Goal: Task Accomplishment & Management: Use online tool/utility

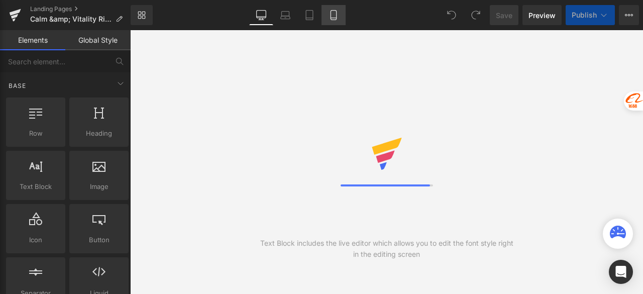
click at [327, 16] on link "Mobile" at bounding box center [333, 15] width 24 height 20
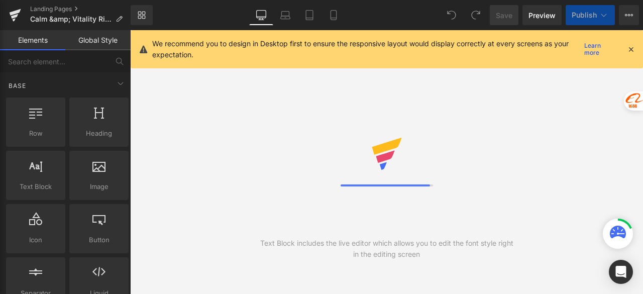
click at [628, 48] on icon at bounding box center [630, 49] width 9 height 9
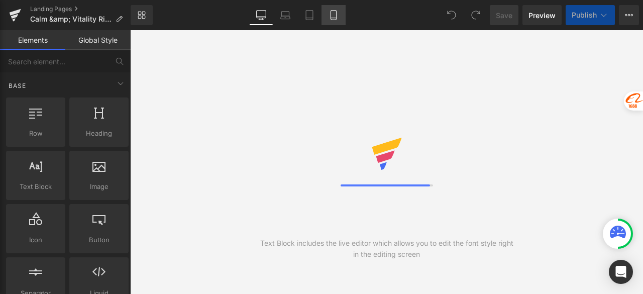
click at [334, 12] on icon at bounding box center [333, 15] width 10 height 10
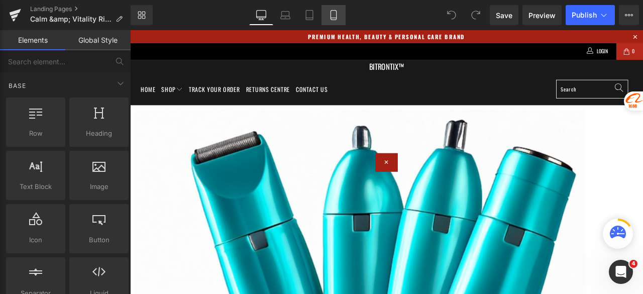
click at [334, 14] on icon at bounding box center [333, 15] width 10 height 10
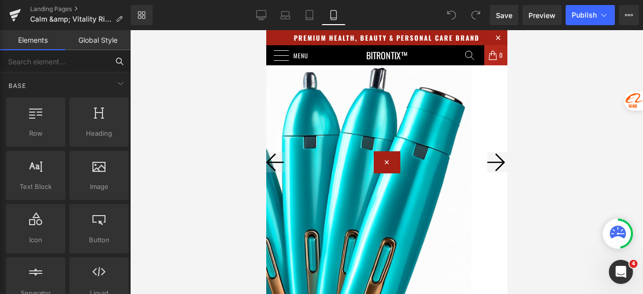
click at [63, 58] on input "text" at bounding box center [54, 61] width 108 height 22
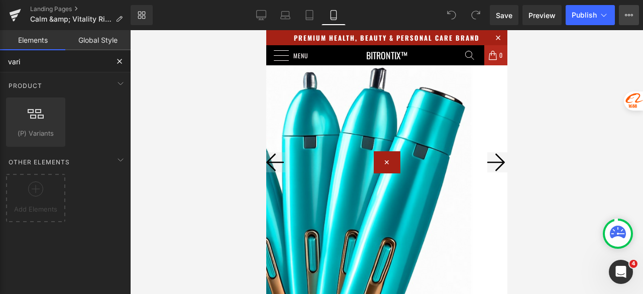
type input "vari"
click at [636, 14] on button "View Live Page View with current Template Save Template to Library Schedule Pub…" at bounding box center [629, 15] width 20 height 20
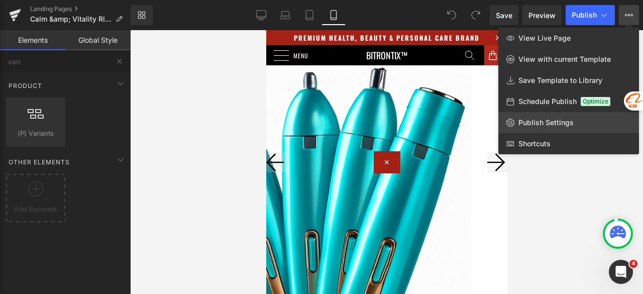
click at [560, 120] on span "Publish Settings" at bounding box center [545, 122] width 55 height 9
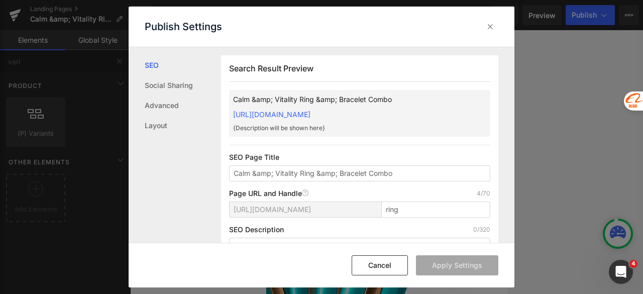
scroll to position [1, 0]
click at [486, 25] on icon at bounding box center [490, 27] width 10 height 10
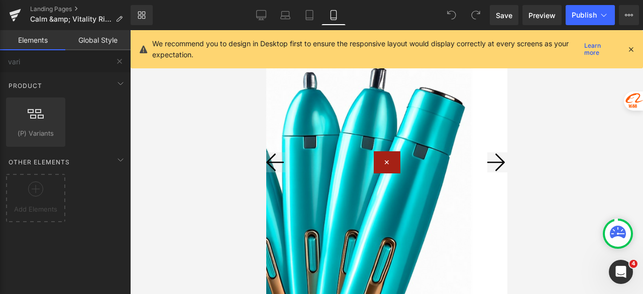
click at [266, 30] on span "Product" at bounding box center [266, 30] width 0 height 0
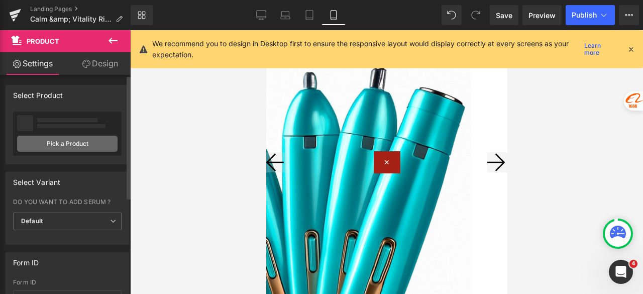
click at [70, 144] on link "Pick a Product" at bounding box center [67, 144] width 100 height 16
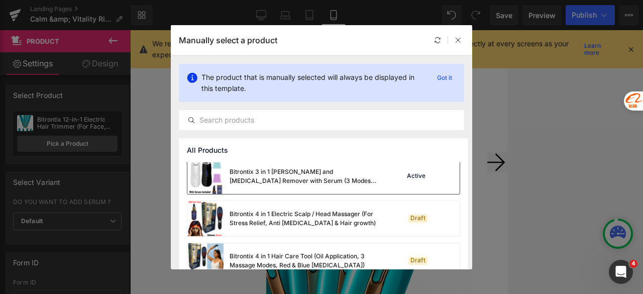
scroll to position [351, 0]
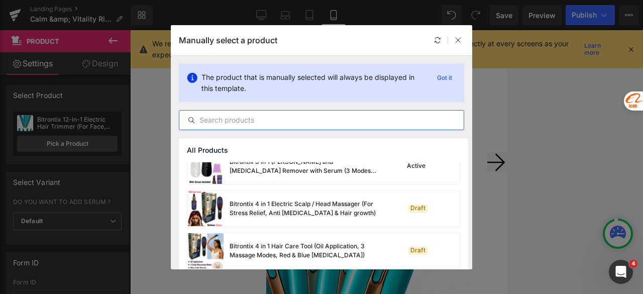
click at [239, 120] on input "text" at bounding box center [321, 120] width 284 height 12
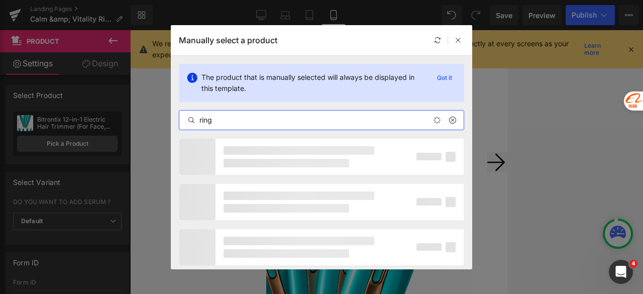
type input "ring"
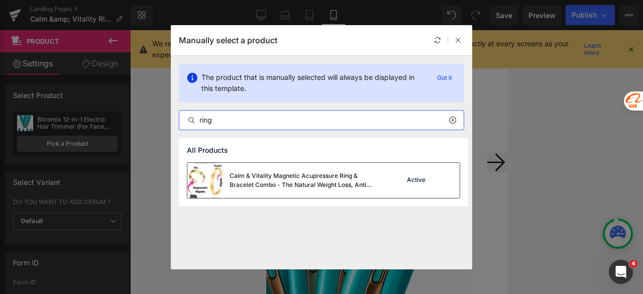
drag, startPoint x: 283, startPoint y: 186, endPoint x: 18, endPoint y: 156, distance: 267.3
click at [284, 186] on div "Calm & Vitality Magnetic Acupressure Ring & Bracelet Combo - The Natural Weight…" at bounding box center [304, 180] width 151 height 18
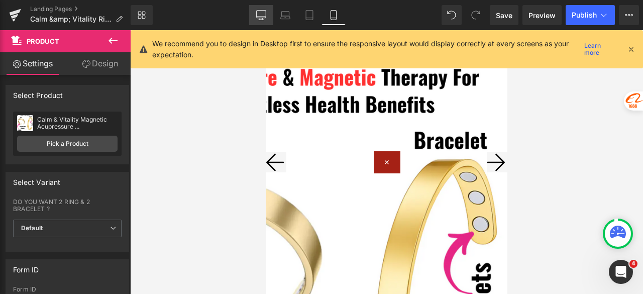
click at [261, 17] on icon at bounding box center [261, 15] width 10 height 10
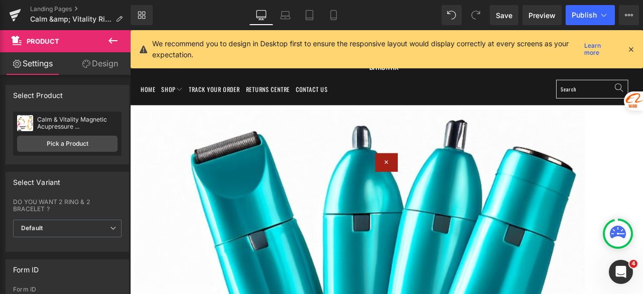
click at [130, 30] on span "Product" at bounding box center [130, 30] width 0 height 0
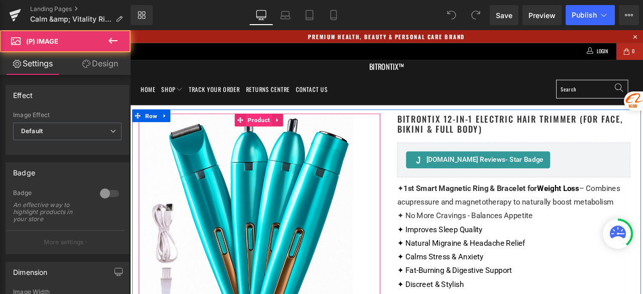
click at [276, 136] on span "Product" at bounding box center [282, 136] width 31 height 15
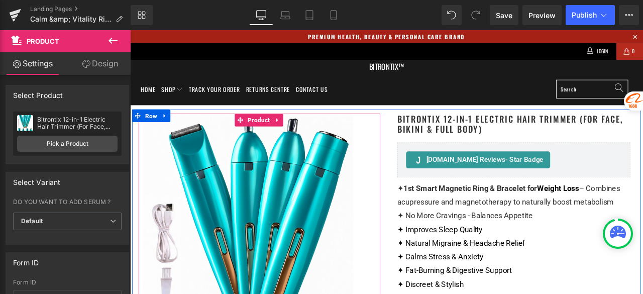
click at [276, 136] on span "Product" at bounding box center [282, 136] width 31 height 15
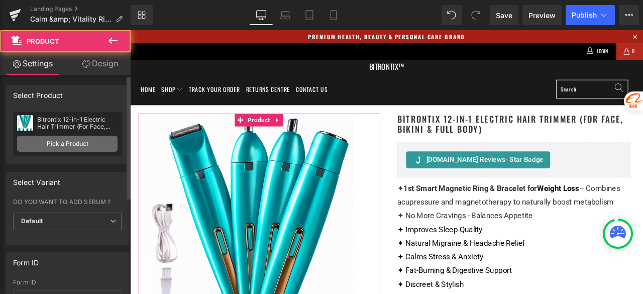
click at [60, 141] on link "Pick a Product" at bounding box center [67, 144] width 100 height 16
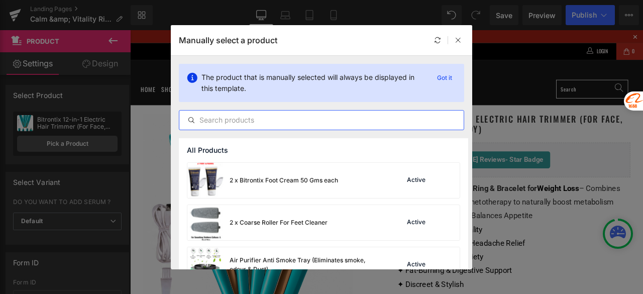
click at [250, 121] on input "text" at bounding box center [321, 120] width 284 height 12
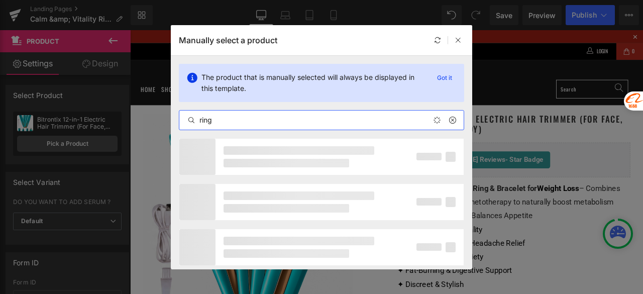
type input "ring"
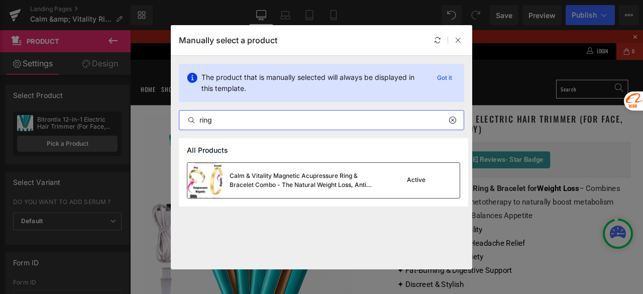
click at [284, 175] on div "Calm & Vitality Magnetic Acupressure Ring & Bracelet Combo - The Natural Weight…" at bounding box center [304, 180] width 151 height 18
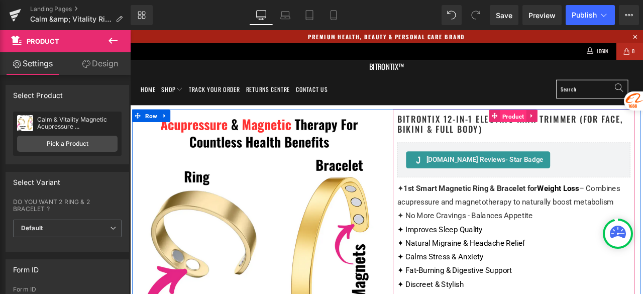
click at [571, 135] on span "Product" at bounding box center [583, 132] width 31 height 15
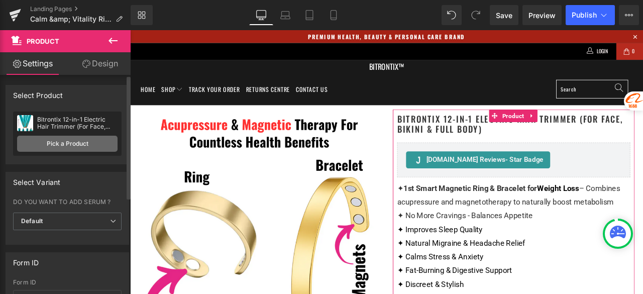
click at [83, 142] on link "Pick a Product" at bounding box center [67, 144] width 100 height 16
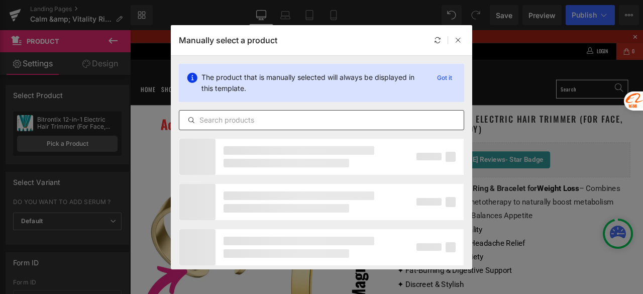
click at [261, 113] on div at bounding box center [321, 120] width 285 height 20
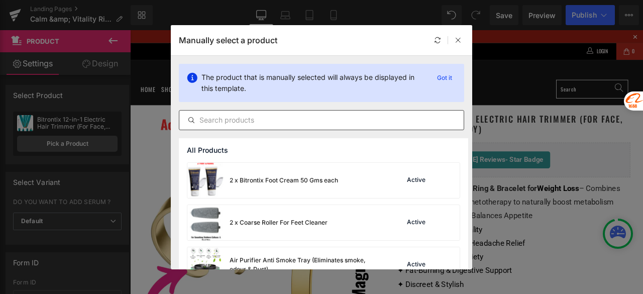
click at [257, 117] on input "text" at bounding box center [321, 120] width 284 height 12
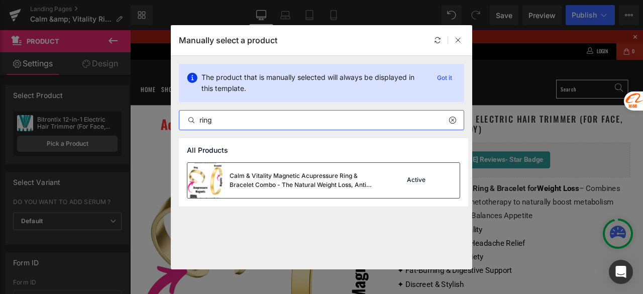
type input "ring"
click at [266, 179] on div "Calm & Vitality Magnetic Acupressure Ring & Bracelet Combo - The Natural Weight…" at bounding box center [304, 180] width 151 height 18
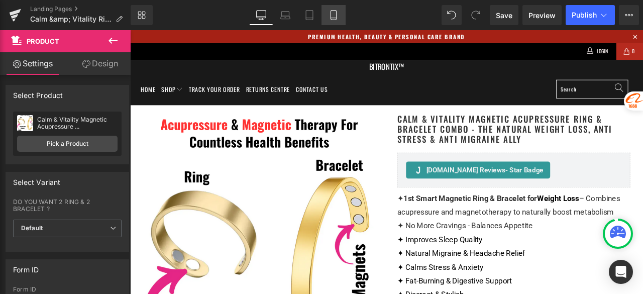
click at [335, 19] on icon at bounding box center [333, 15] width 10 height 10
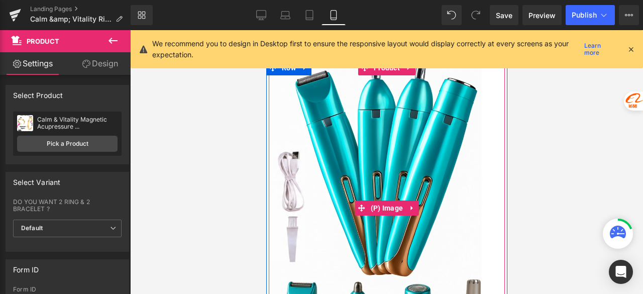
click at [331, 133] on img at bounding box center [386, 207] width 236 height 295
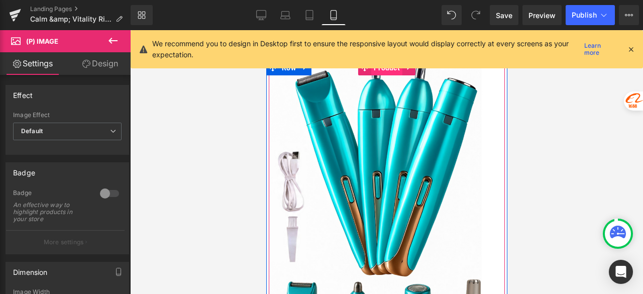
click at [382, 68] on span "Product" at bounding box center [386, 67] width 31 height 15
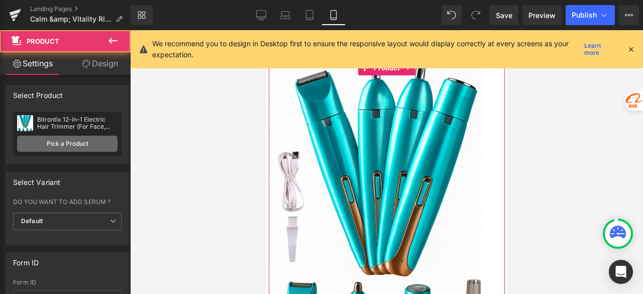
click at [79, 137] on link "Pick a Product" at bounding box center [67, 144] width 100 height 16
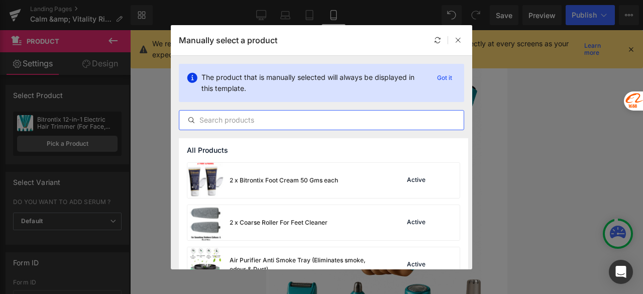
click at [257, 122] on input "text" at bounding box center [321, 120] width 284 height 12
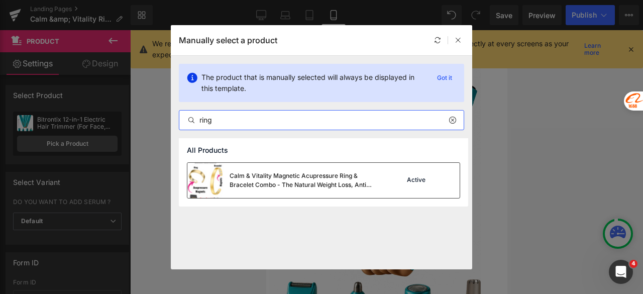
type input "ring"
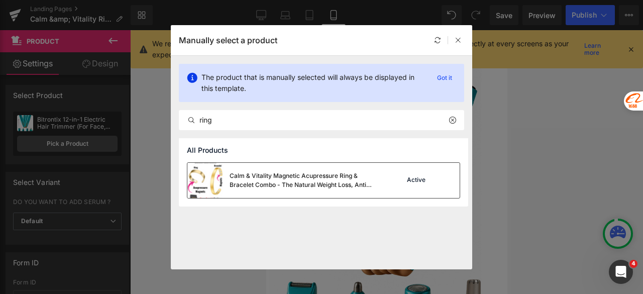
click at [257, 177] on div "Calm & Vitality Magnetic Acupressure Ring & Bracelet Combo - The Natural Weight…" at bounding box center [304, 180] width 151 height 18
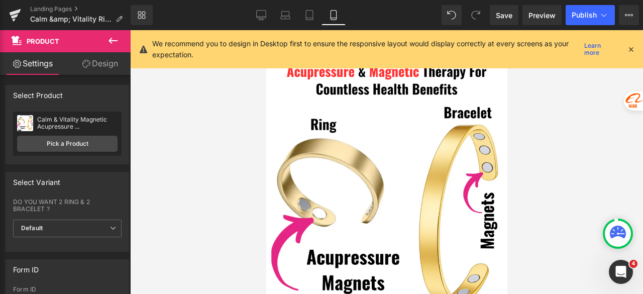
click at [636, 50] on div "We recommend you to design in Desktop first to ensure the responsive layout wou…" at bounding box center [387, 49] width 512 height 38
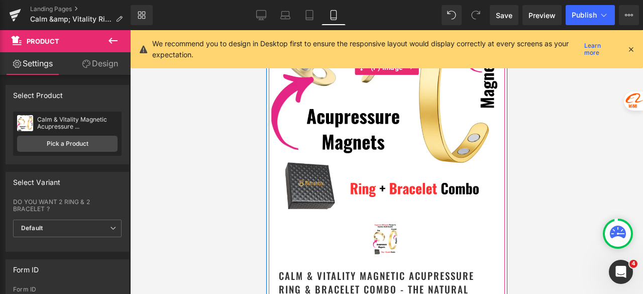
scroll to position [151, 0]
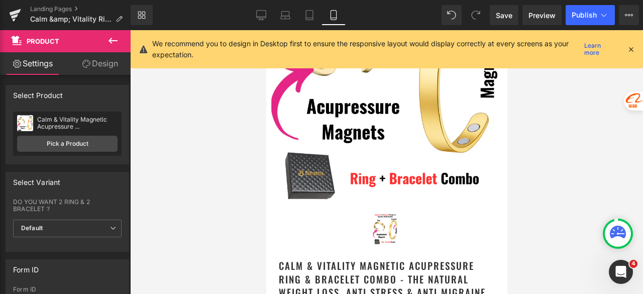
click at [634, 47] on icon at bounding box center [630, 49] width 9 height 9
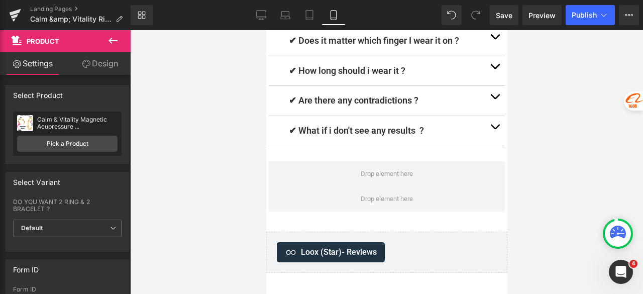
scroll to position [6659, 0]
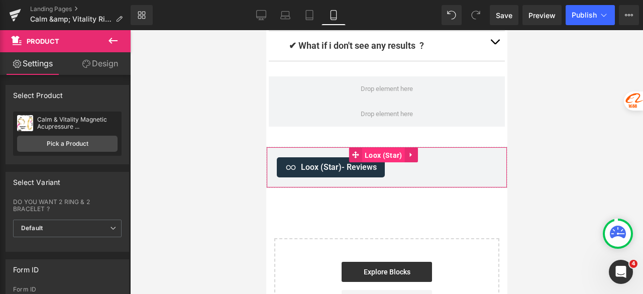
click at [377, 148] on span "Loox (Star)" at bounding box center [383, 155] width 42 height 15
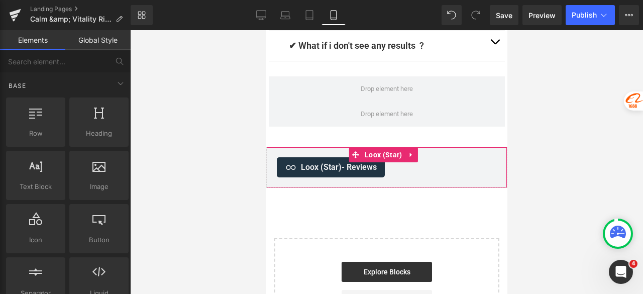
click at [373, 147] on span "Loox (Star)" at bounding box center [383, 154] width 42 height 15
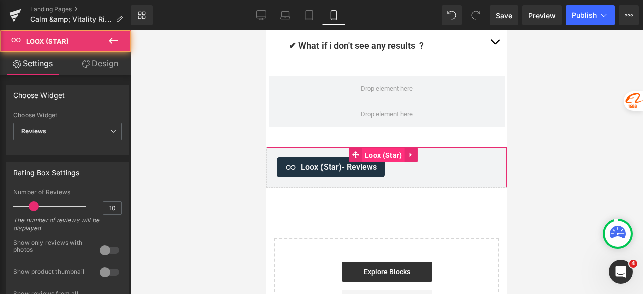
click at [386, 148] on span "Loox (Star)" at bounding box center [383, 155] width 42 height 15
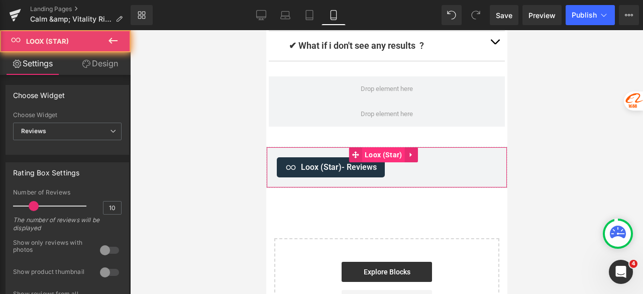
click at [384, 147] on span "Loox (Star)" at bounding box center [383, 154] width 42 height 15
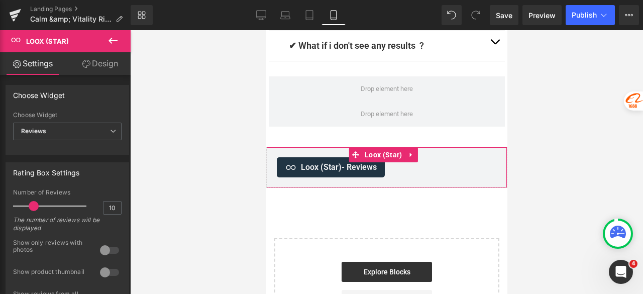
click at [332, 161] on span "Loox (Star) - Reviews" at bounding box center [338, 167] width 76 height 12
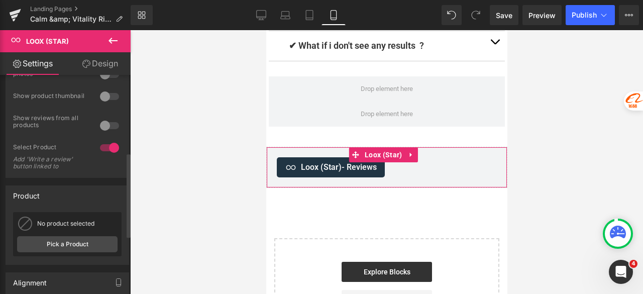
scroll to position [201, 0]
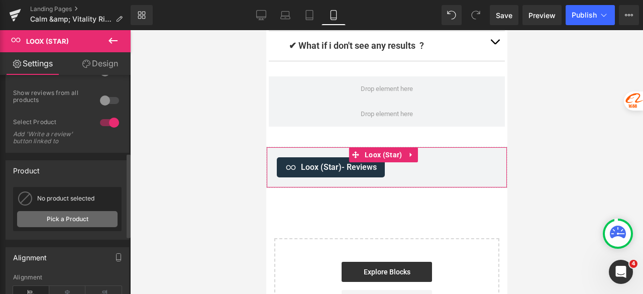
click at [88, 216] on link "Pick a Product" at bounding box center [67, 219] width 100 height 16
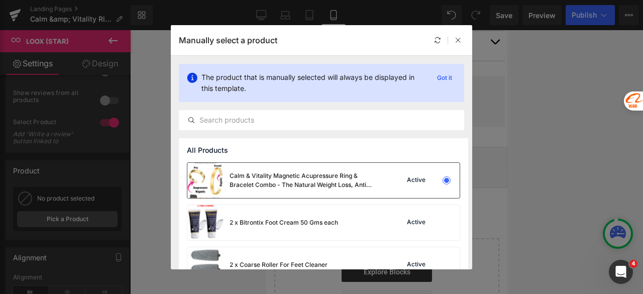
click at [250, 185] on div "Calm & Vitality Magnetic Acupressure Ring & Bracelet Combo - The Natural Weight…" at bounding box center [304, 180] width 151 height 18
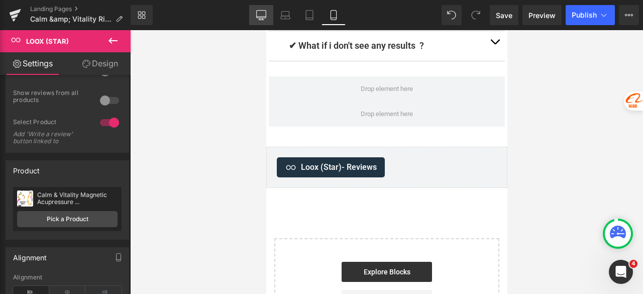
click at [253, 13] on link "Desktop" at bounding box center [261, 15] width 24 height 20
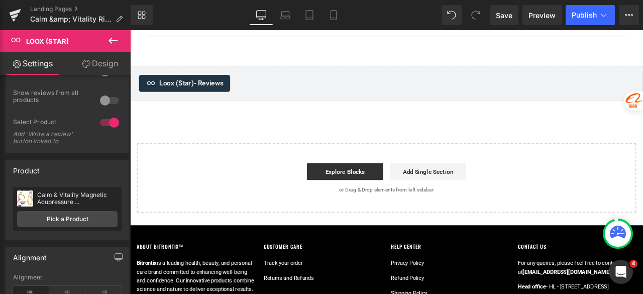
scroll to position [3864, 0]
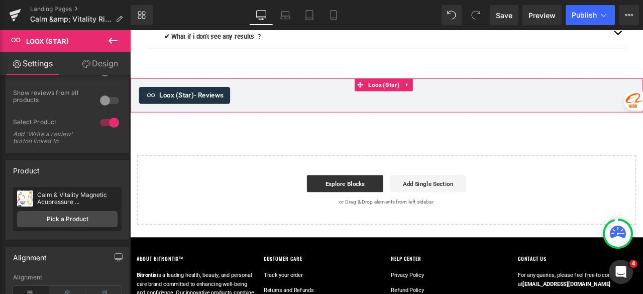
click at [207, 112] on span "- Reviews" at bounding box center [222, 107] width 35 height 10
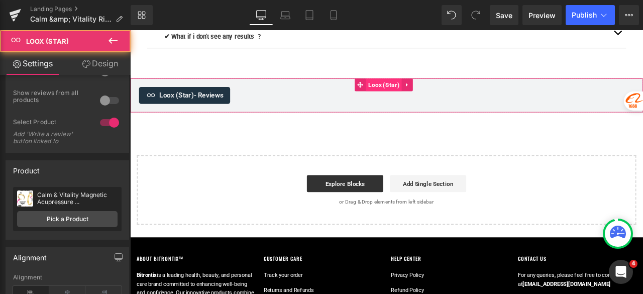
click at [418, 102] on span "Loox (Star)" at bounding box center [430, 94] width 42 height 15
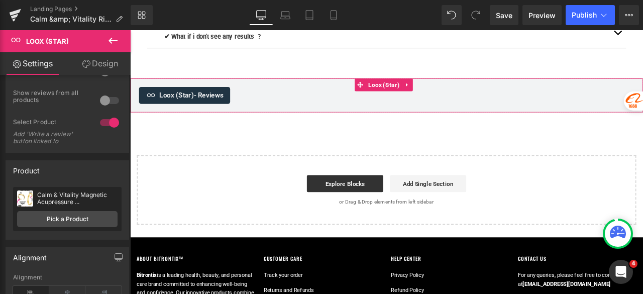
click at [223, 112] on span "- Reviews" at bounding box center [222, 107] width 35 height 10
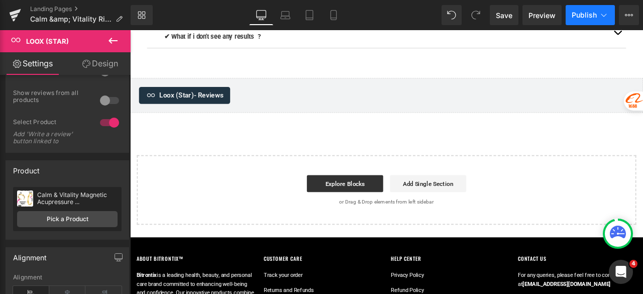
click at [576, 9] on button "Publish" at bounding box center [589, 15] width 49 height 20
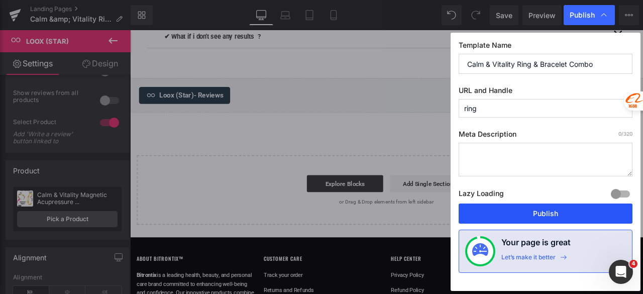
drag, startPoint x: 544, startPoint y: 215, endPoint x: 491, endPoint y: 219, distance: 53.4
click at [544, 215] on button "Publish" at bounding box center [545, 213] width 174 height 20
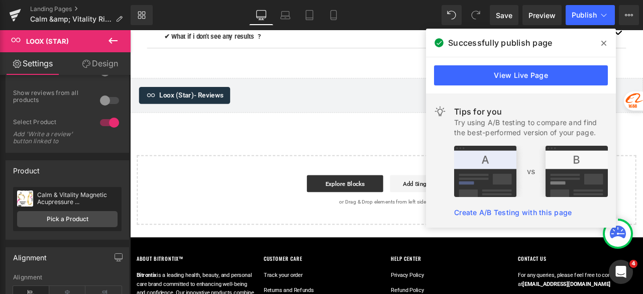
click at [607, 43] on span at bounding box center [604, 43] width 16 height 16
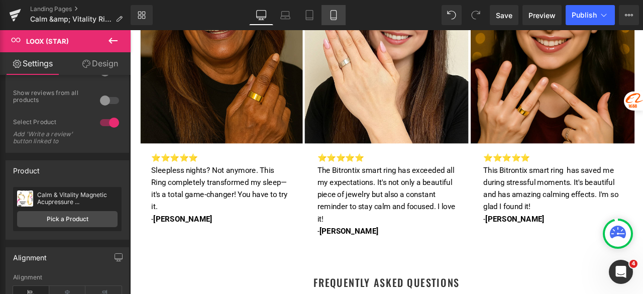
click at [326, 17] on link "Mobile" at bounding box center [333, 15] width 24 height 20
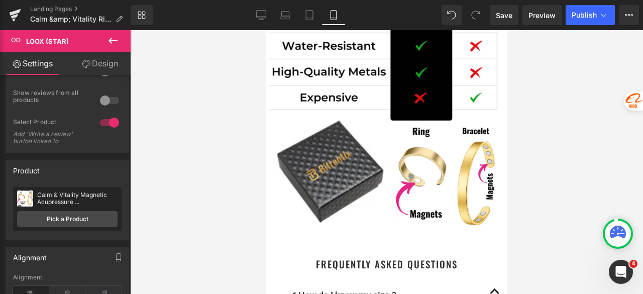
click at [355, 9] on div "Library Mobile Desktop Laptop Tablet Mobile Save Preview Publish Scheduled View…" at bounding box center [387, 15] width 512 height 20
click at [331, 15] on icon at bounding box center [333, 16] width 6 height 10
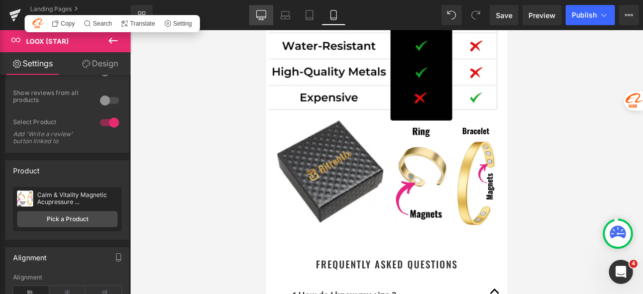
click at [261, 16] on icon at bounding box center [261, 15] width 10 height 10
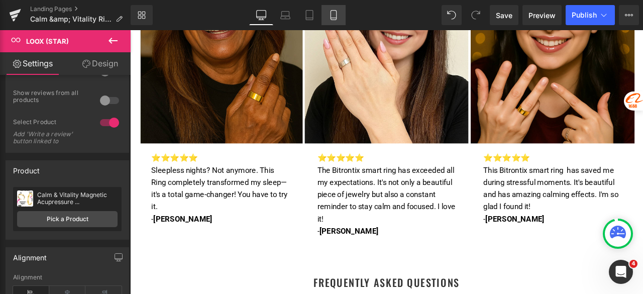
click at [339, 13] on link "Mobile" at bounding box center [333, 15] width 24 height 20
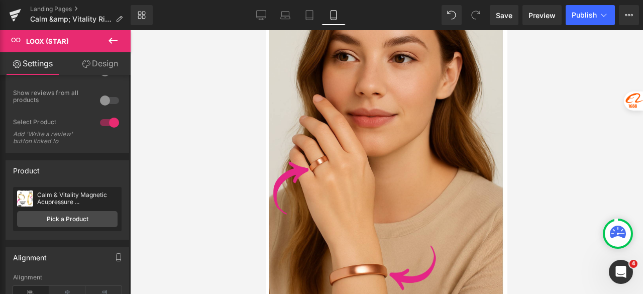
scroll to position [0, 0]
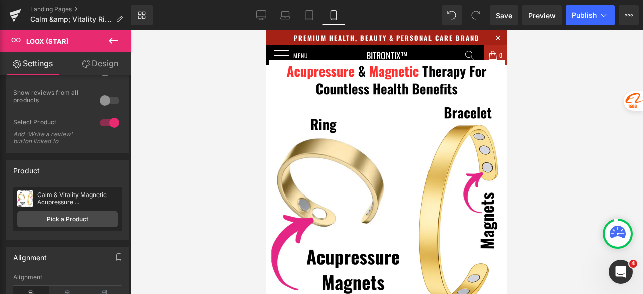
click at [103, 40] on button at bounding box center [112, 41] width 35 height 22
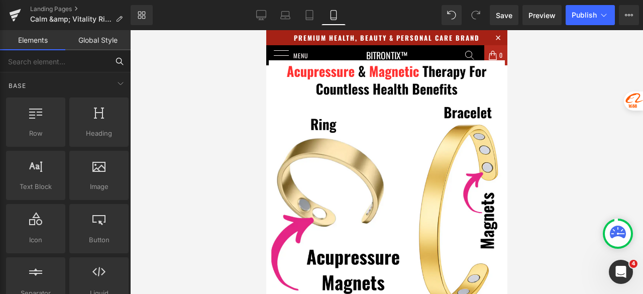
click at [72, 59] on input "text" at bounding box center [54, 61] width 108 height 22
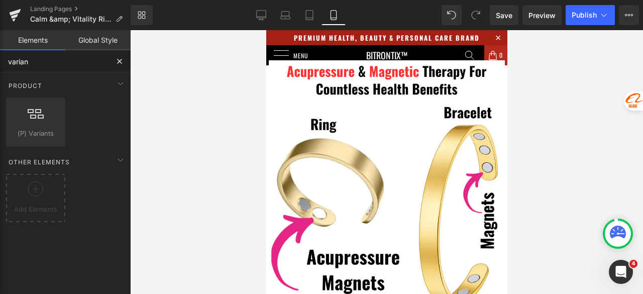
type input "variant"
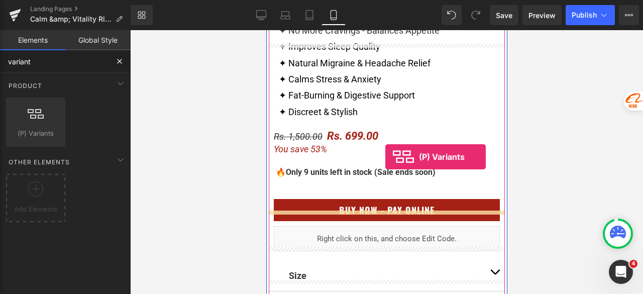
scroll to position [552, 0]
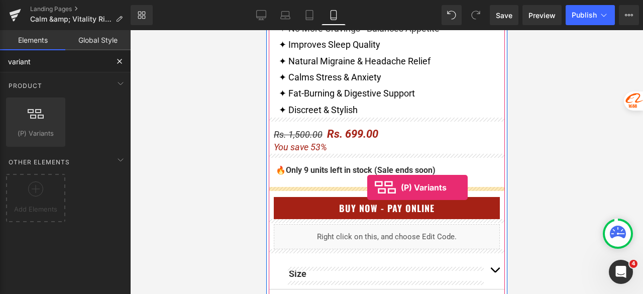
drag, startPoint x: 307, startPoint y: 151, endPoint x: 367, endPoint y: 187, distance: 70.1
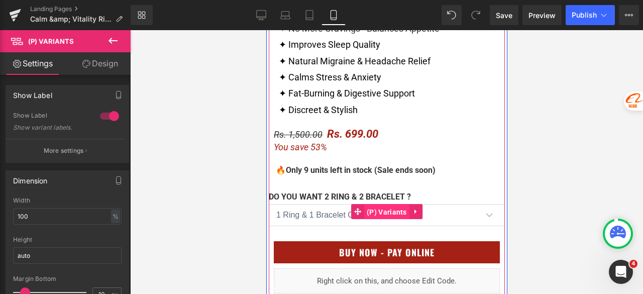
click at [375, 211] on span "(P) Variants" at bounding box center [386, 211] width 45 height 15
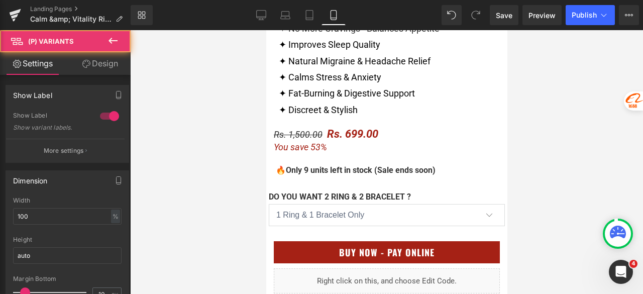
click at [103, 61] on link "Design" at bounding box center [99, 63] width 65 height 23
click at [0, 0] on div "Spacing" at bounding box center [0, 0] width 0 height 0
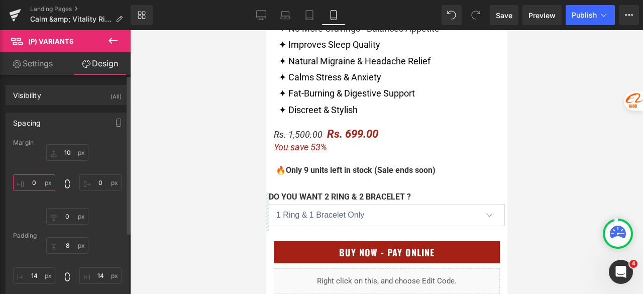
click at [39, 180] on input "0" at bounding box center [34, 182] width 42 height 17
type input "10"
click at [106, 182] on input "0" at bounding box center [100, 182] width 42 height 17
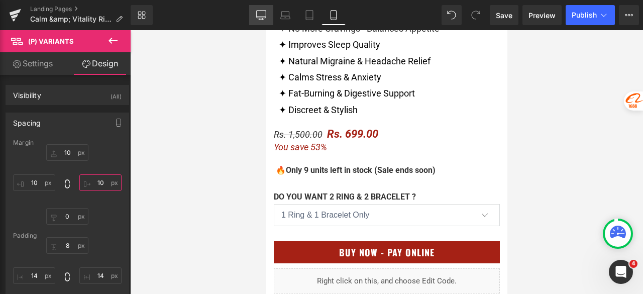
type input "10"
click at [263, 21] on link "Desktop" at bounding box center [261, 15] width 24 height 20
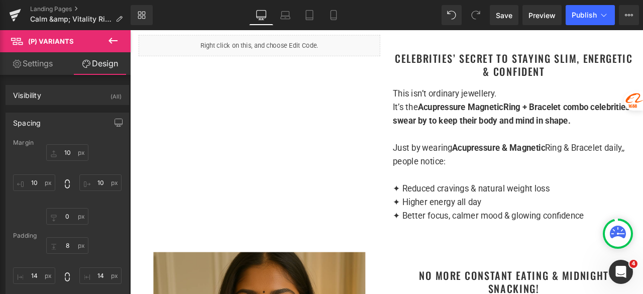
scroll to position [0, 0]
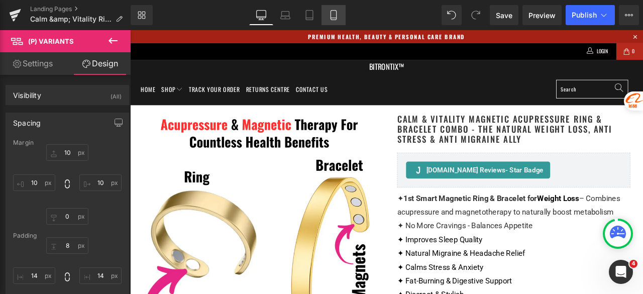
click at [338, 17] on icon at bounding box center [333, 15] width 10 height 10
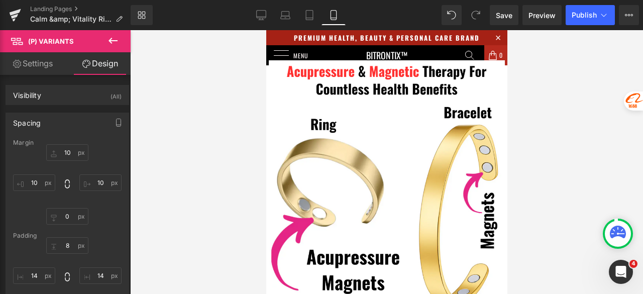
scroll to position [625, 0]
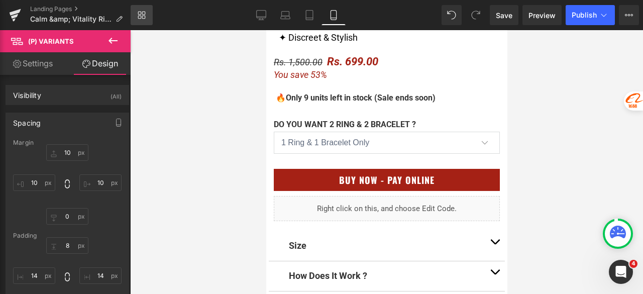
click at [141, 16] on icon at bounding box center [142, 15] width 8 height 8
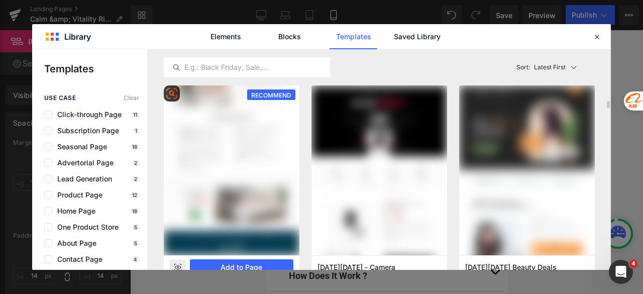
scroll to position [50, 0]
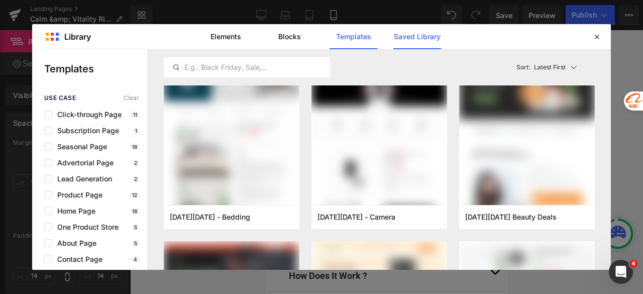
click at [416, 34] on link "Saved Library" at bounding box center [417, 36] width 48 height 25
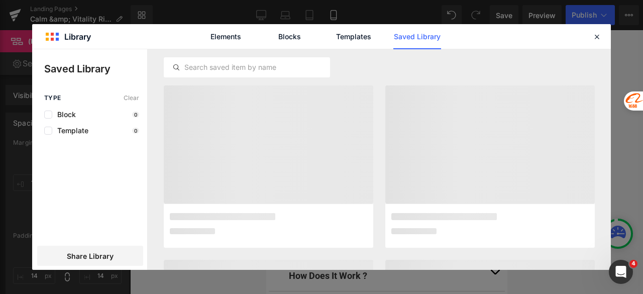
click at [492, 44] on div "Elements Blocks Templates Saved Library" at bounding box center [321, 36] width 578 height 25
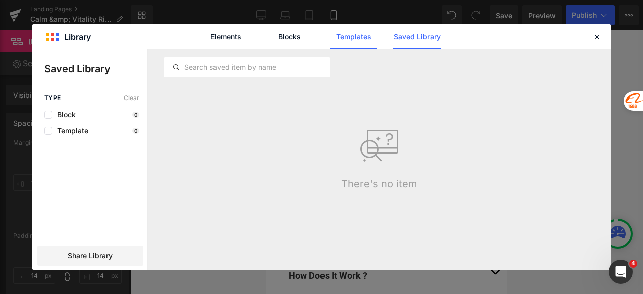
click at [349, 33] on link "Templates" at bounding box center [353, 36] width 48 height 25
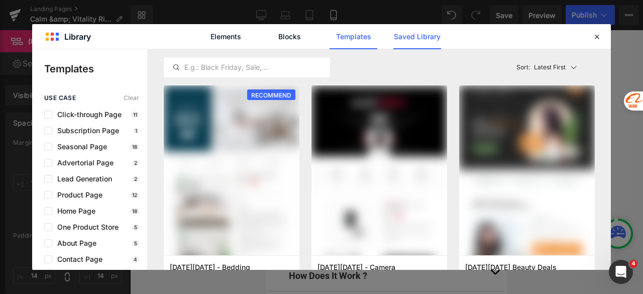
click at [407, 35] on link "Saved Library" at bounding box center [417, 36] width 48 height 25
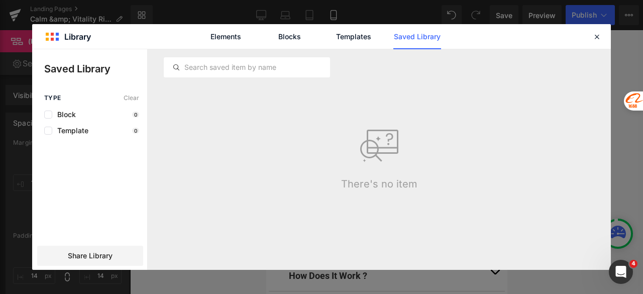
click at [389, 147] on icon at bounding box center [379, 146] width 40 height 40
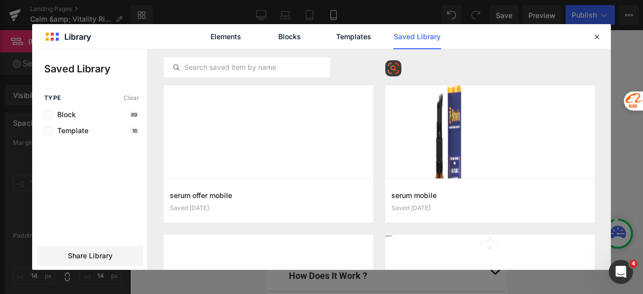
scroll to position [0, 0]
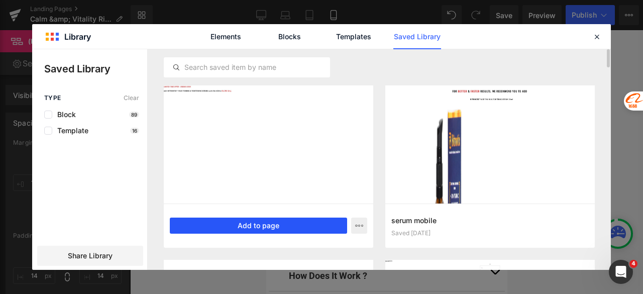
click at [243, 223] on button "Add to page" at bounding box center [258, 225] width 177 height 16
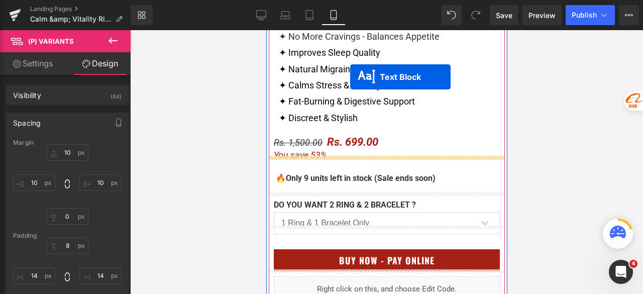
scroll to position [514, 0]
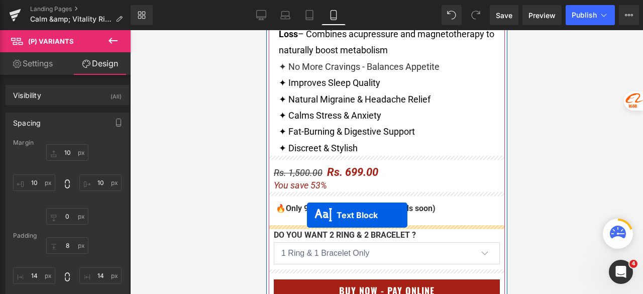
drag, startPoint x: 369, startPoint y: 110, endPoint x: 306, endPoint y: 215, distance: 122.3
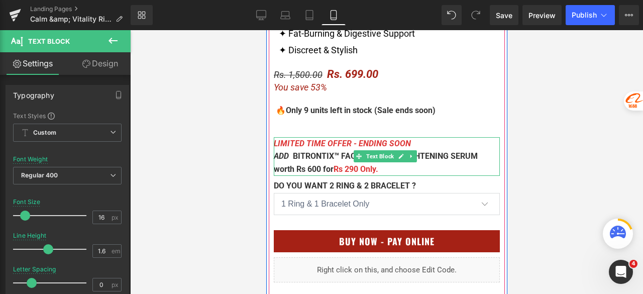
scroll to position [615, 0]
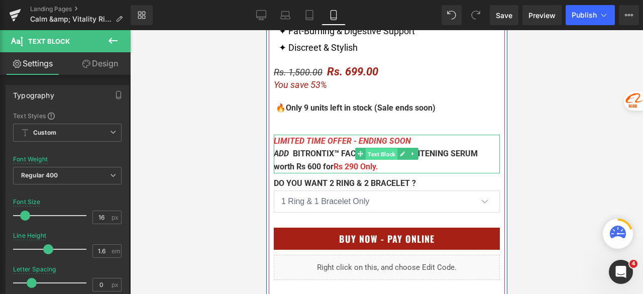
click at [366, 154] on span "Text Block" at bounding box center [381, 154] width 32 height 12
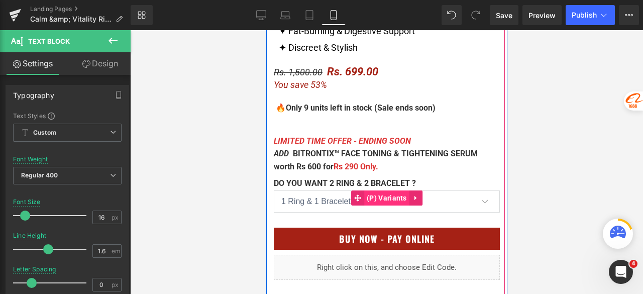
click at [370, 201] on span "(P) Variants" at bounding box center [386, 197] width 45 height 15
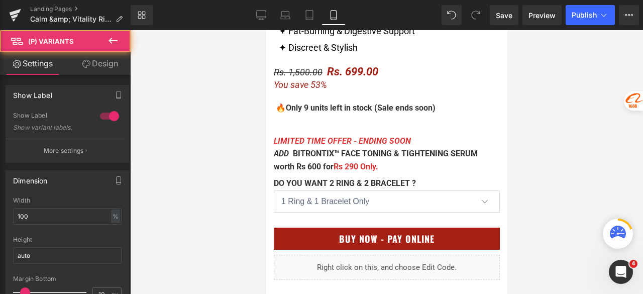
click at [91, 64] on link "Design" at bounding box center [99, 63] width 65 height 23
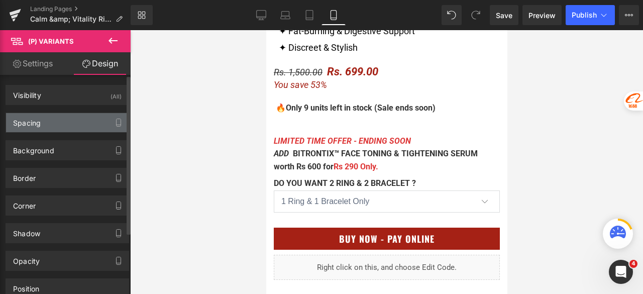
click at [54, 124] on div "Spacing" at bounding box center [67, 122] width 123 height 19
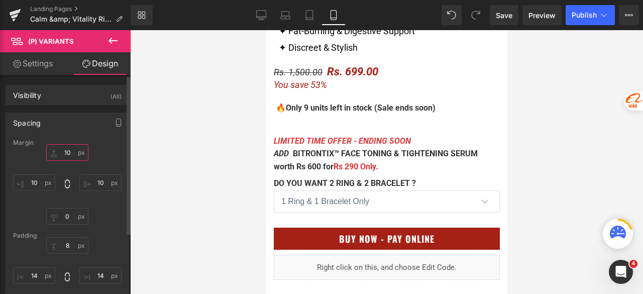
click at [69, 156] on input "10" at bounding box center [67, 152] width 42 height 17
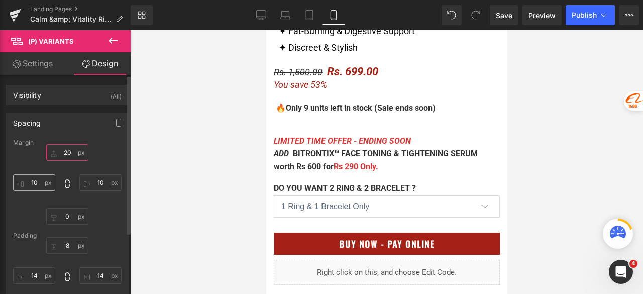
type input "20"
click at [32, 181] on input "10" at bounding box center [34, 182] width 42 height 17
type input "20"
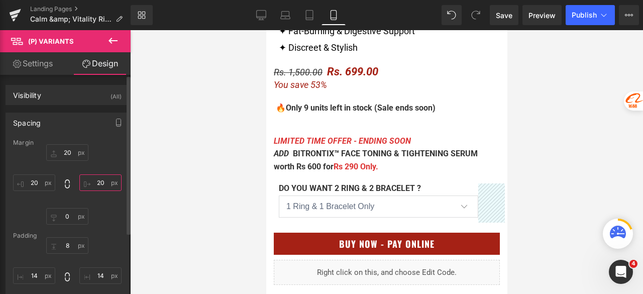
drag, startPoint x: 91, startPoint y: 181, endPoint x: 117, endPoint y: 181, distance: 26.1
click at [117, 181] on input "20" at bounding box center [100, 182] width 42 height 17
type input "20"
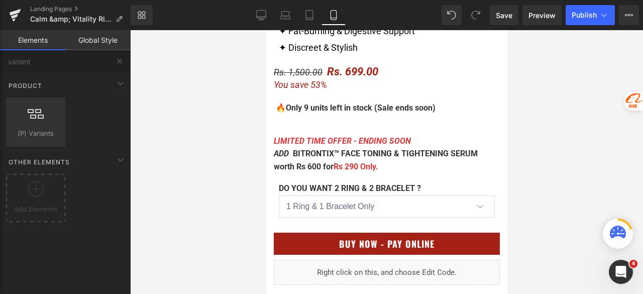
click at [215, 186] on div at bounding box center [386, 162] width 513 height 264
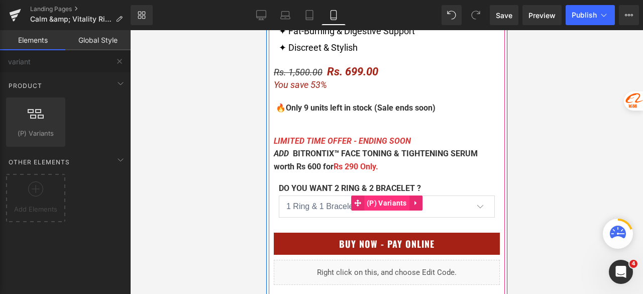
click at [380, 202] on span "(P) Variants" at bounding box center [386, 202] width 45 height 15
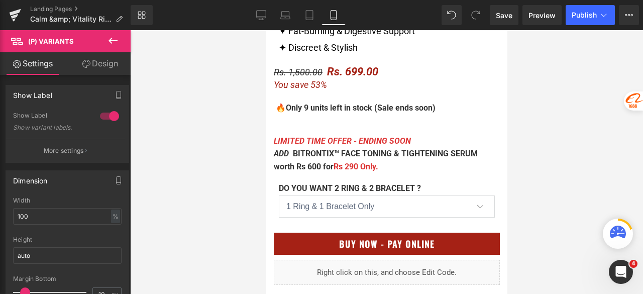
click at [92, 63] on link "Design" at bounding box center [99, 63] width 65 height 23
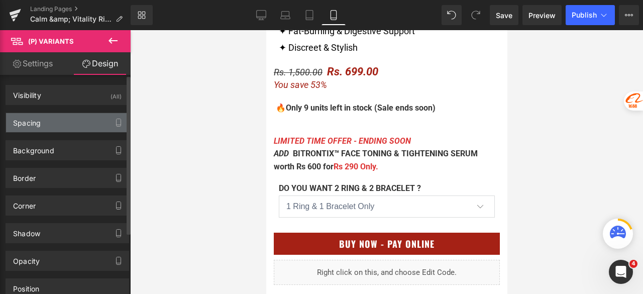
click at [59, 128] on div "Spacing" at bounding box center [67, 122] width 123 height 19
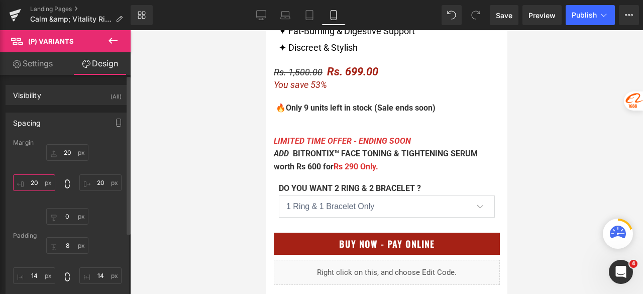
click at [32, 182] on input "20" at bounding box center [34, 182] width 42 height 17
type input "10"
click at [103, 178] on input "20" at bounding box center [100, 182] width 42 height 17
type input "10"
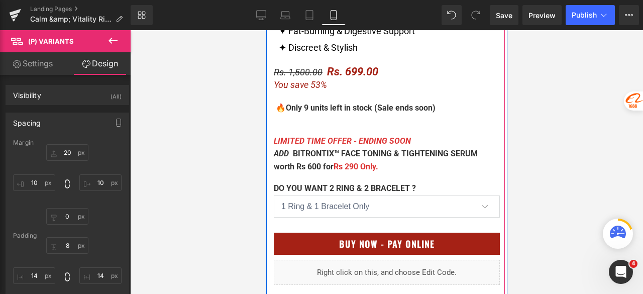
scroll to position [564, 0]
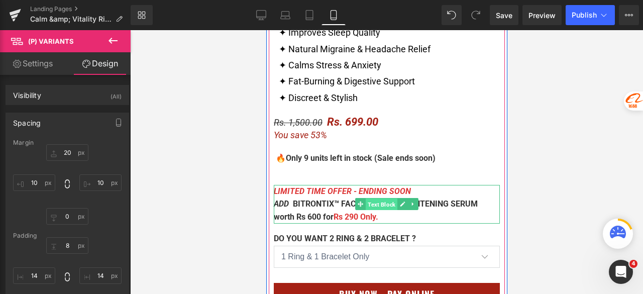
click at [370, 201] on span "Text Block" at bounding box center [381, 204] width 32 height 12
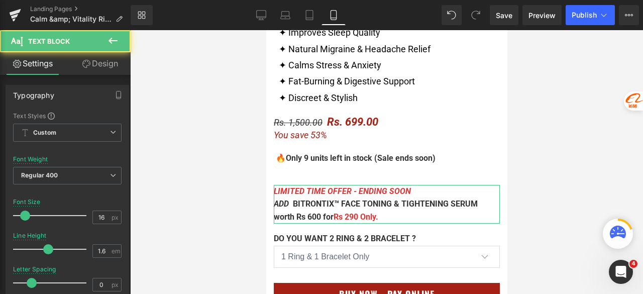
drag, startPoint x: 108, startPoint y: 62, endPoint x: 50, endPoint y: 121, distance: 83.1
click at [108, 61] on link "Design" at bounding box center [99, 63] width 65 height 23
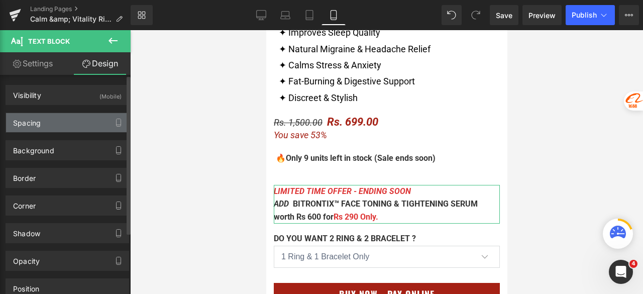
click at [50, 121] on div "Spacing" at bounding box center [67, 122] width 123 height 19
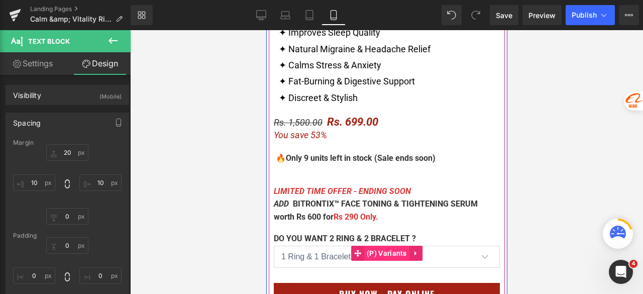
click at [372, 247] on span "(P) Variants" at bounding box center [386, 253] width 45 height 15
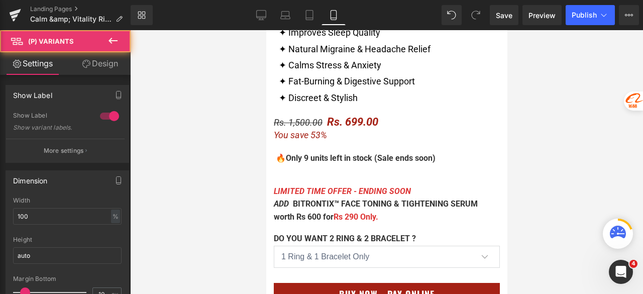
click at [101, 57] on link "Design" at bounding box center [99, 63] width 65 height 23
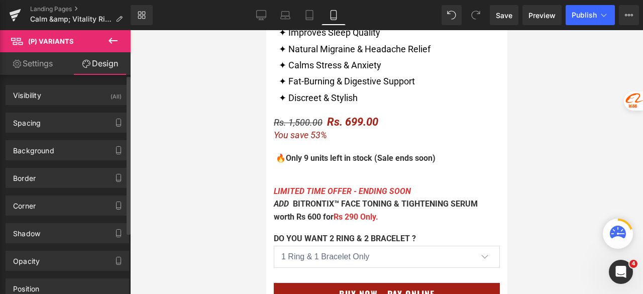
click at [35, 133] on div "Background Color & Image color Color #ffffff 100 % Image Replace Image Upload i…" at bounding box center [67, 147] width 135 height 28
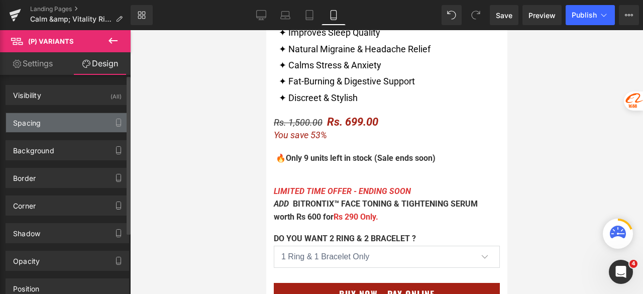
click at [38, 125] on div "Spacing" at bounding box center [27, 120] width 28 height 14
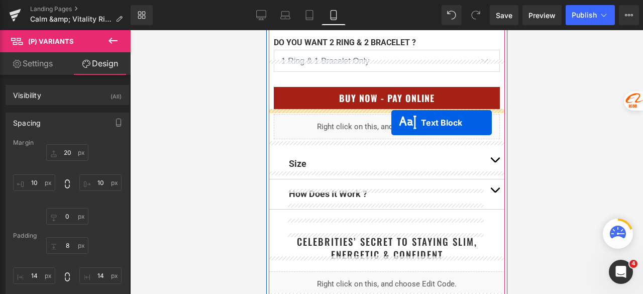
scroll to position [765, 0]
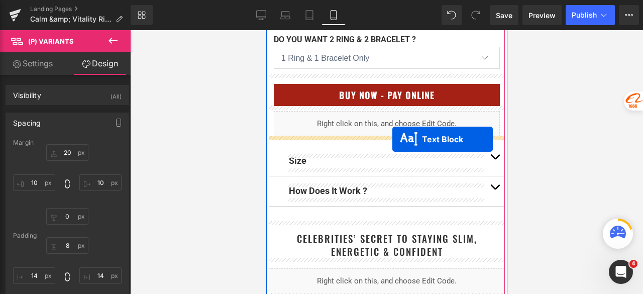
drag, startPoint x: 366, startPoint y: 156, endPoint x: 882, endPoint y: 168, distance: 516.3
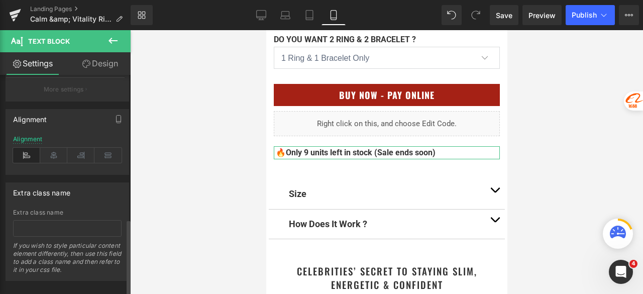
scroll to position [413, 0]
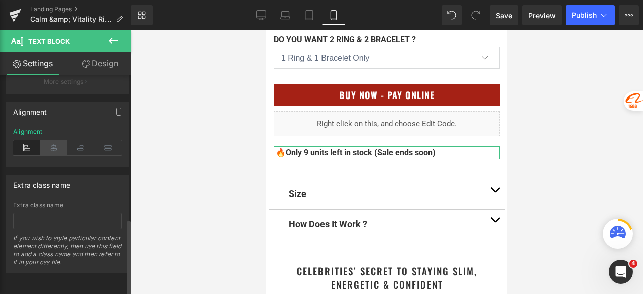
click at [55, 143] on icon at bounding box center [53, 147] width 27 height 15
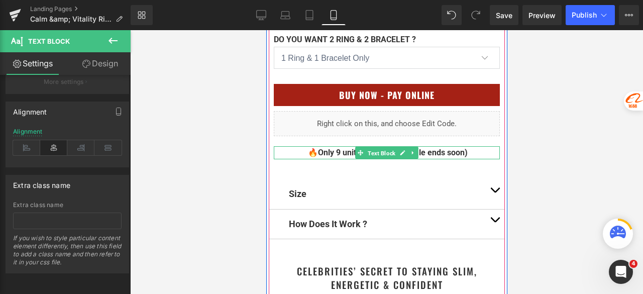
click at [380, 154] on span "Text Block" at bounding box center [381, 153] width 32 height 12
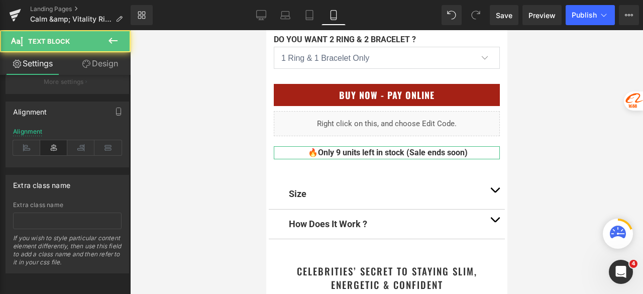
click at [102, 65] on link "Design" at bounding box center [99, 63] width 65 height 23
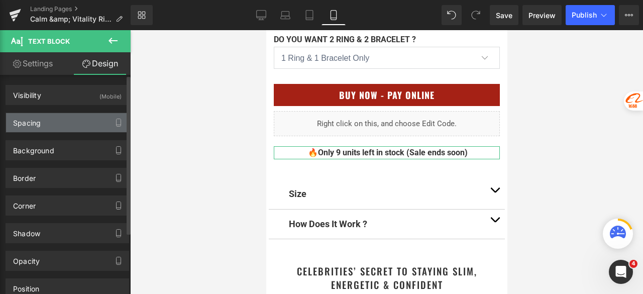
click at [49, 123] on div "Spacing" at bounding box center [67, 122] width 123 height 19
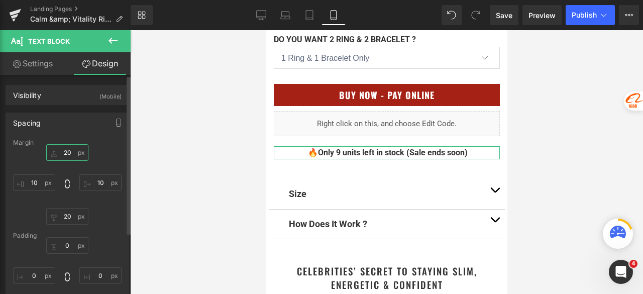
click at [63, 156] on input "20" at bounding box center [67, 152] width 42 height 17
type input "10"
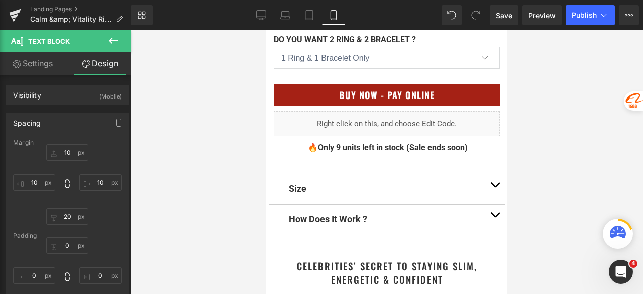
click at [566, 85] on div at bounding box center [386, 162] width 513 height 264
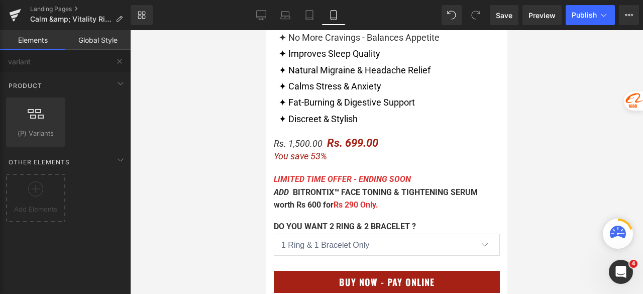
scroll to position [529, 0]
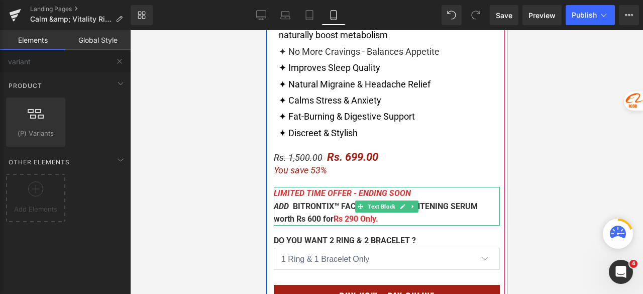
click at [355, 215] on p "ADD BITRONTIX™ FACE TONING & TIGHTENING SERUM worth Rs 600 for Rs 2 90 Only." at bounding box center [386, 213] width 226 height 26
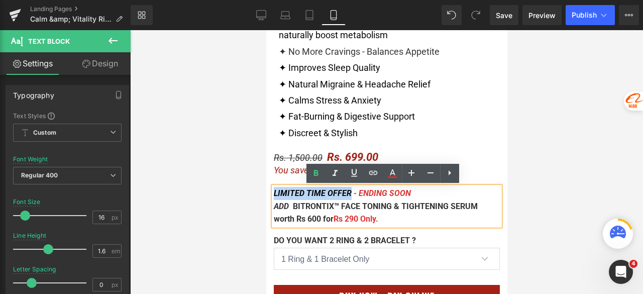
drag, startPoint x: 344, startPoint y: 193, endPoint x: 270, endPoint y: 192, distance: 74.8
click at [273, 192] on font "LIMITED TIME OFFER - ENDING SOON" at bounding box center [341, 193] width 137 height 10
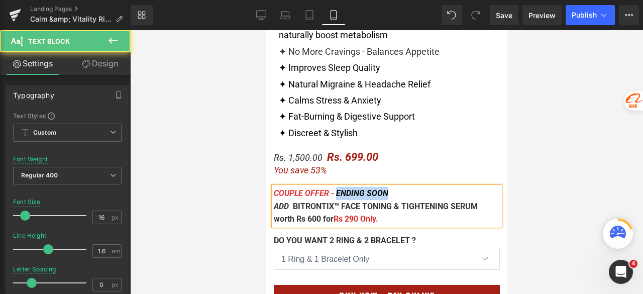
drag, startPoint x: 331, startPoint y: 194, endPoint x: 403, endPoint y: 197, distance: 71.4
click at [403, 197] on p "COUPLE OFFER - ENDING SOON" at bounding box center [386, 193] width 226 height 13
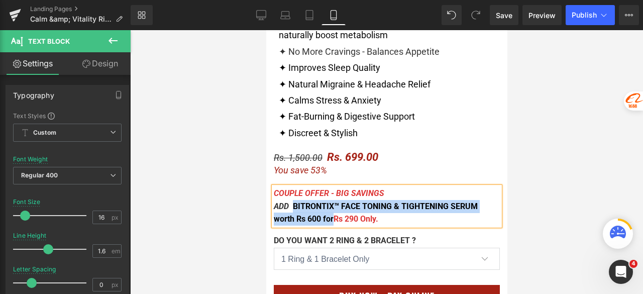
drag, startPoint x: 289, startPoint y: 204, endPoint x: 306, endPoint y: 213, distance: 19.3
click at [306, 213] on p "ADD BITRONTIX™ FACE TONING & TIGHTENING SERUM worth Rs 600 for Rs 2 90 Only." at bounding box center [386, 213] width 226 height 26
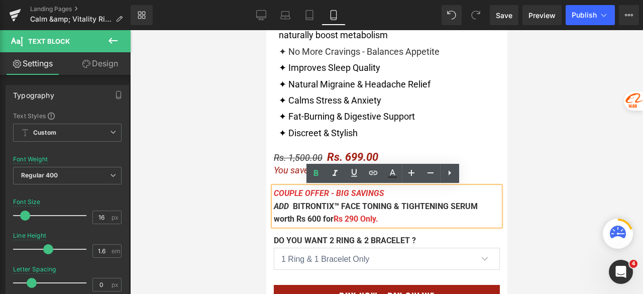
click at [348, 217] on font "90 Only." at bounding box center [362, 219] width 29 height 10
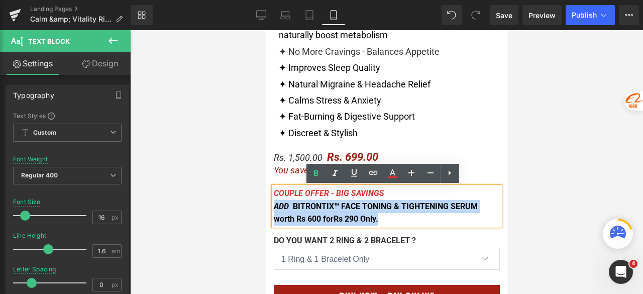
drag, startPoint x: 360, startPoint y: 221, endPoint x: 270, endPoint y: 210, distance: 90.6
click at [273, 210] on p "ADD BITRONTIX™ FACE TONING & TIGHTENING SERUM worth Rs 600 for Rs 2 90 Only." at bounding box center [386, 213] width 226 height 26
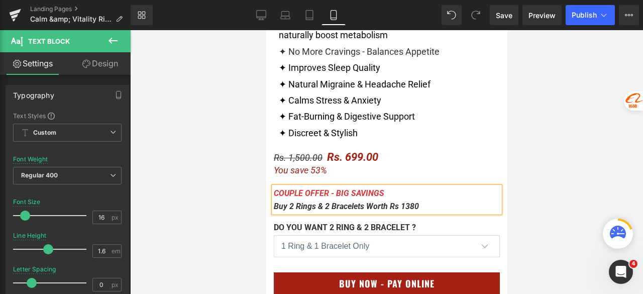
click at [546, 177] on div at bounding box center [386, 162] width 513 height 264
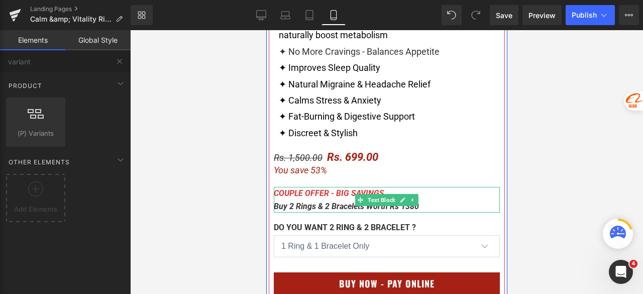
click at [419, 208] on p "Buy 2 Rings & 2 Bracelets Worth Rs 1380" at bounding box center [386, 206] width 226 height 13
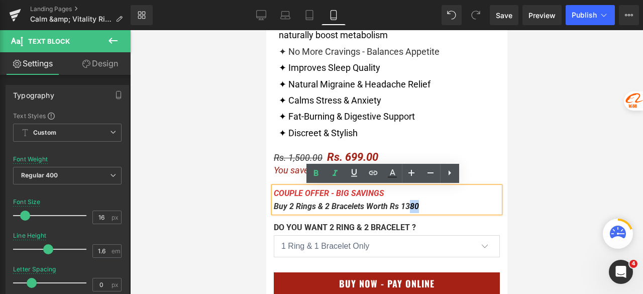
drag, startPoint x: 418, startPoint y: 208, endPoint x: 406, endPoint y: 209, distance: 12.1
click at [406, 209] on p "Buy 2 Rings & 2 Bracelets Worth Rs 1380" at bounding box center [386, 206] width 226 height 13
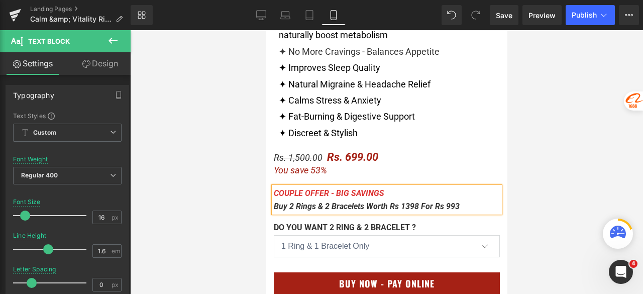
click at [458, 210] on p "Buy 2 Rings & 2 Bracelets Worth Rs 1398 For Rs 993" at bounding box center [386, 206] width 226 height 13
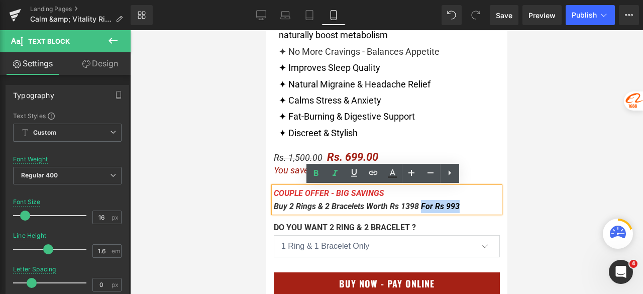
drag, startPoint x: 458, startPoint y: 206, endPoint x: 415, endPoint y: 209, distance: 42.8
click at [415, 209] on p "Buy 2 Rings & 2 Bracelets Worth Rs 1398 For Rs 993" at bounding box center [386, 206] width 226 height 13
click at [393, 173] on icon at bounding box center [393, 172] width 6 height 6
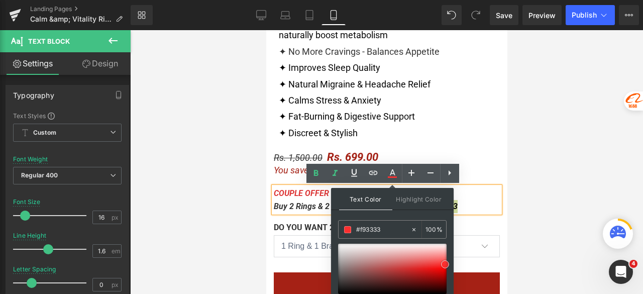
drag, startPoint x: 438, startPoint y: 263, endPoint x: 445, endPoint y: 264, distance: 7.0
click at [445, 264] on div at bounding box center [392, 269] width 108 height 50
click at [480, 204] on p "Buy 2 Rings & 2 Bracelets Worth Rs 1398 For Rs 993" at bounding box center [386, 206] width 226 height 13
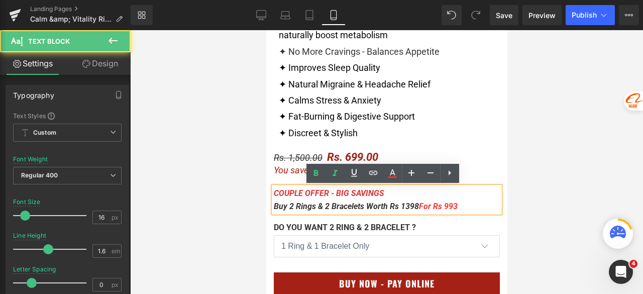
click at [581, 196] on div at bounding box center [386, 162] width 513 height 264
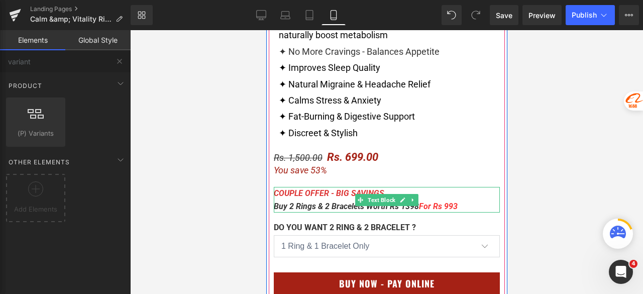
click at [436, 204] on span "For Rs 993" at bounding box center [437, 206] width 39 height 10
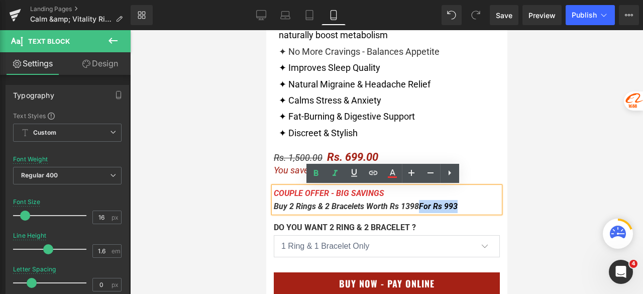
drag, startPoint x: 459, startPoint y: 206, endPoint x: 414, endPoint y: 207, distance: 45.7
click at [414, 207] on p "Buy 2 Rings & 2 Bracelets Worth Rs 1398 For Rs 993" at bounding box center [386, 206] width 226 height 13
click at [418, 207] on span "For Rs 993" at bounding box center [437, 206] width 39 height 10
click at [395, 172] on icon at bounding box center [392, 173] width 12 height 12
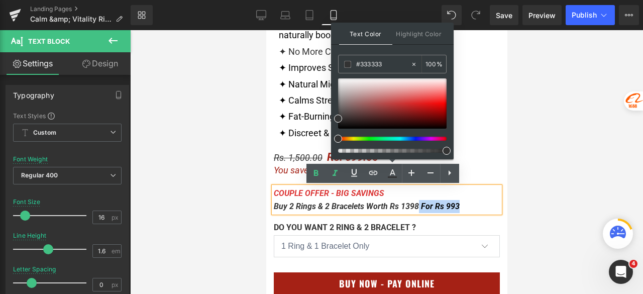
click at [454, 207] on p "Buy 2 Rings & 2 Bracelets Worth Rs 1398 For Rs 993" at bounding box center [386, 206] width 226 height 13
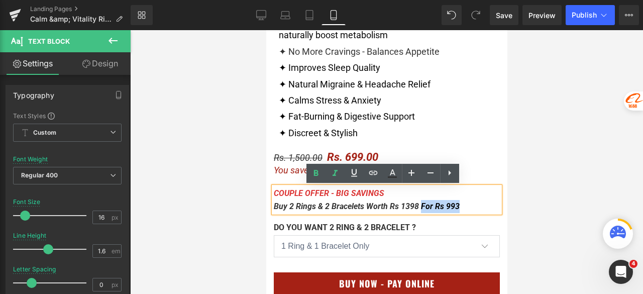
drag, startPoint x: 460, startPoint y: 208, endPoint x: 416, endPoint y: 206, distance: 44.2
click at [416, 206] on p "Buy 2 Rings & 2 Bracelets Worth Rs 1398 For Rs 993" at bounding box center [386, 206] width 226 height 13
click at [395, 176] on icon at bounding box center [392, 173] width 12 height 12
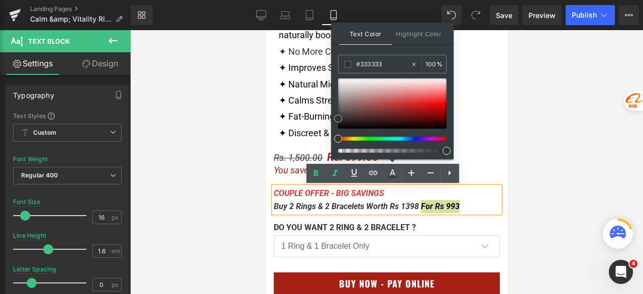
click at [433, 108] on div at bounding box center [392, 103] width 108 height 50
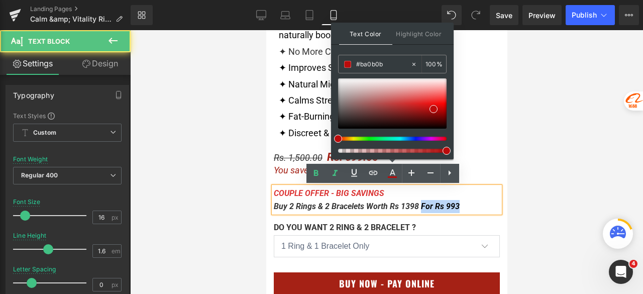
click at [463, 206] on p "Buy 2 Rings & 2 Bracelets Worth Rs 1398 For Rs 993" at bounding box center [386, 206] width 226 height 13
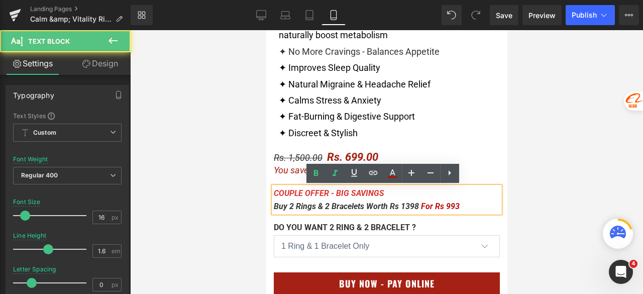
click at [563, 199] on div at bounding box center [386, 162] width 513 height 264
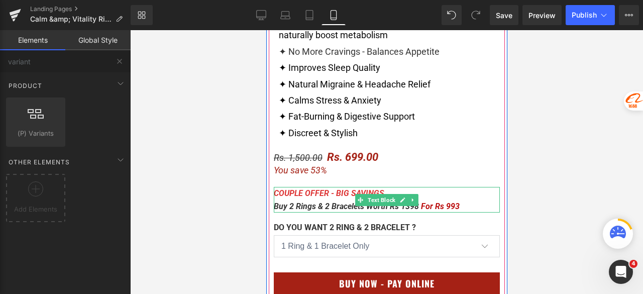
click at [442, 199] on p "COUPLE OFFER - BIG SAVINGS" at bounding box center [386, 193] width 226 height 13
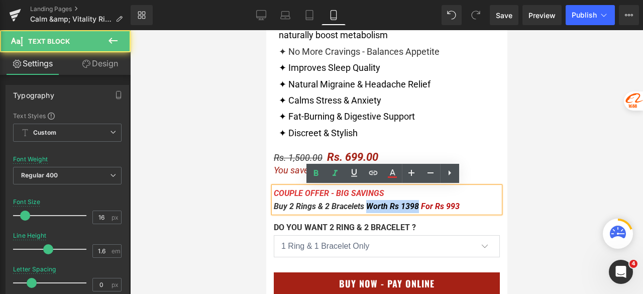
drag, startPoint x: 414, startPoint y: 206, endPoint x: 362, endPoint y: 207, distance: 51.7
click at [362, 207] on icon "Buy 2 Rings & 2 Bracelets Worth Rs 1398 For Rs 993" at bounding box center [366, 206] width 186 height 10
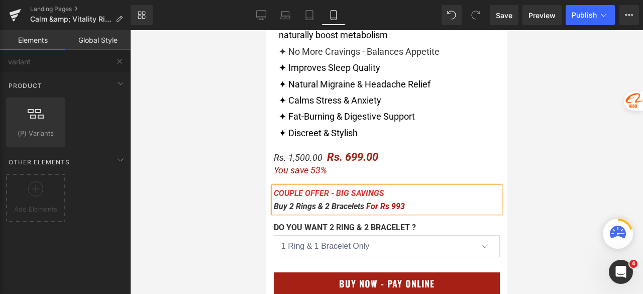
click at [549, 176] on div at bounding box center [386, 162] width 513 height 264
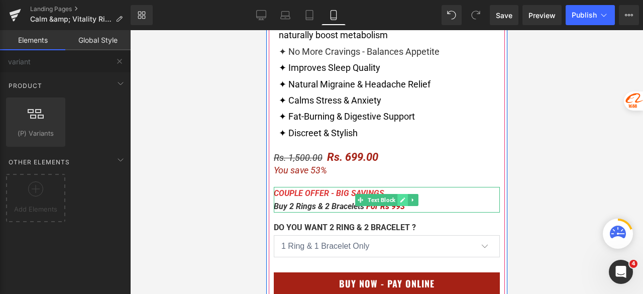
click at [399, 197] on icon at bounding box center [402, 200] width 6 height 6
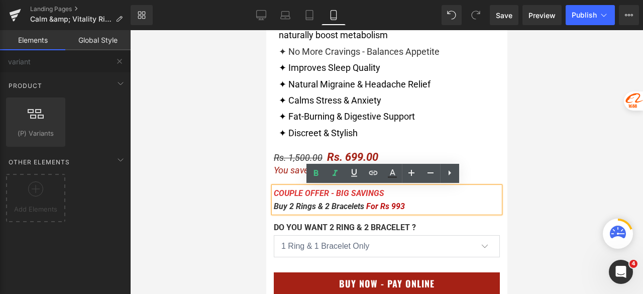
click at [273, 207] on icon "Buy 2 Rings & 2 Bracelets For Rs 993" at bounding box center [338, 206] width 131 height 10
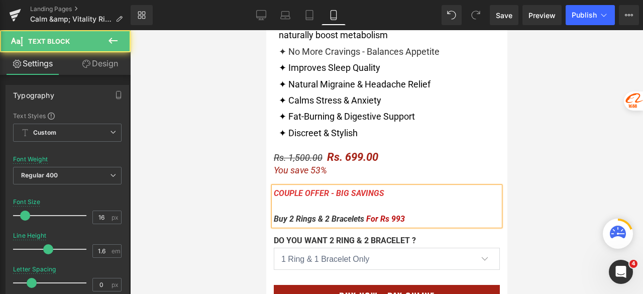
click at [279, 206] on p at bounding box center [386, 206] width 226 height 13
drag, startPoint x: 396, startPoint y: 207, endPoint x: 378, endPoint y: 214, distance: 18.7
click at [368, 208] on p "Buy 1 Ring & 1 Bracelet For Rs 699" at bounding box center [386, 206] width 226 height 13
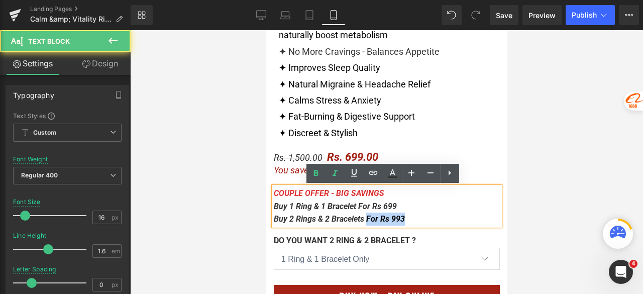
drag, startPoint x: 402, startPoint y: 219, endPoint x: 365, endPoint y: 222, distance: 37.3
click at [365, 222] on p "Buy 2 Rings & 2 Bracelets For Rs 993" at bounding box center [386, 218] width 226 height 13
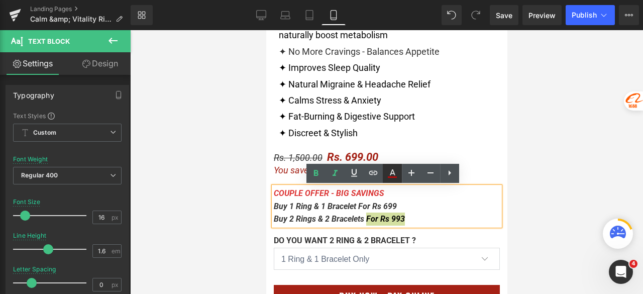
click at [394, 177] on icon at bounding box center [392, 177] width 9 height 2
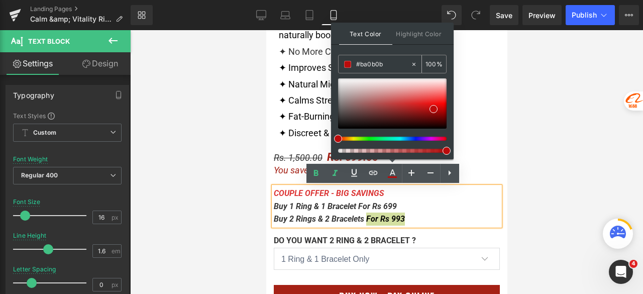
drag, startPoint x: 391, startPoint y: 64, endPoint x: 348, endPoint y: 65, distance: 42.2
click at [348, 65] on div "#333333" at bounding box center [374, 64] width 72 height 18
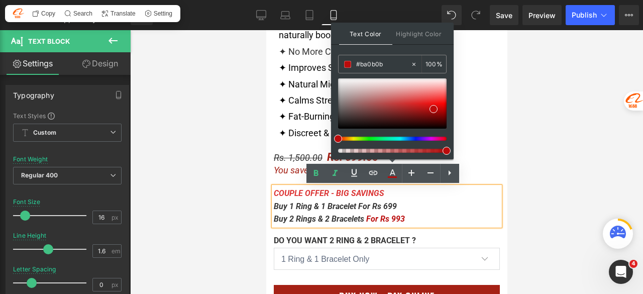
click at [411, 208] on p "Buy 1 Ring & 1 Bracelet For Rs 699" at bounding box center [386, 206] width 226 height 13
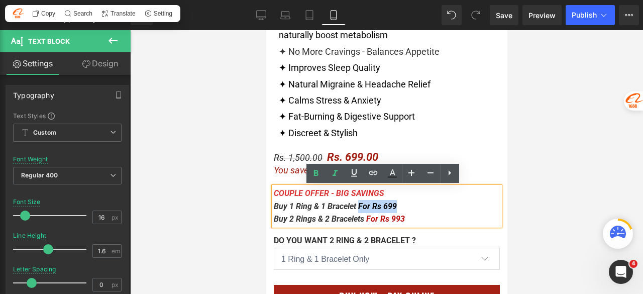
drag, startPoint x: 390, startPoint y: 206, endPoint x: 355, endPoint y: 211, distance: 35.4
click at [355, 211] on p "Buy 1 Ring & 1 Bracelet For Rs 699" at bounding box center [386, 206] width 226 height 13
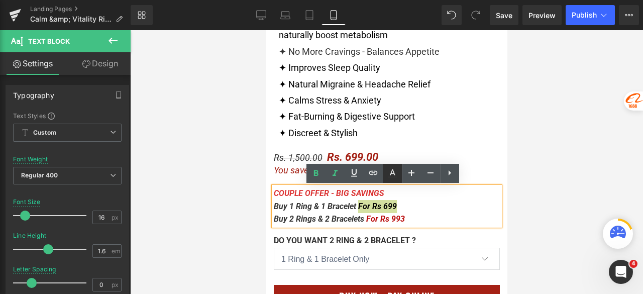
click at [393, 174] on icon at bounding box center [392, 173] width 12 height 12
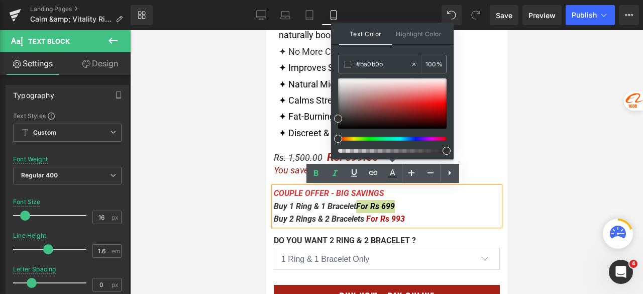
drag, startPoint x: 654, startPoint y: 92, endPoint x: 327, endPoint y: 65, distance: 328.0
paste input "ba0b0b"
click at [477, 167] on div "Rs. 1,500.00 Rs. 699.00 You save 53%" at bounding box center [386, 164] width 226 height 26
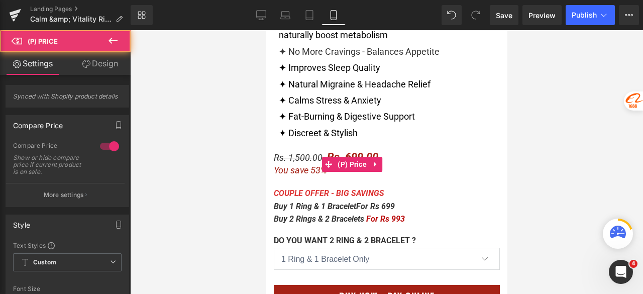
click at [455, 208] on p "Buy 1 Ring & 1 Bracelet For Rs 699" at bounding box center [386, 206] width 226 height 13
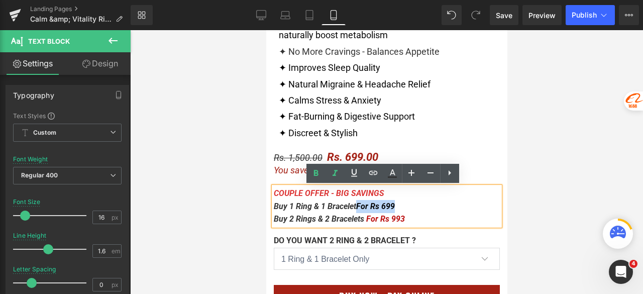
drag, startPoint x: 395, startPoint y: 206, endPoint x: 353, endPoint y: 205, distance: 42.2
click at [353, 205] on p "Buy 1 Ring & 1 Bracelet For Rs 699" at bounding box center [386, 206] width 226 height 13
click at [393, 173] on icon at bounding box center [393, 172] width 6 height 6
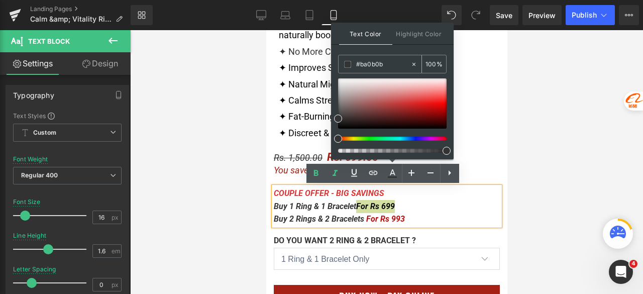
drag, startPoint x: 393, startPoint y: 63, endPoint x: 349, endPoint y: 63, distance: 43.2
click at [349, 63] on div "#ba0b0b" at bounding box center [374, 64] width 72 height 18
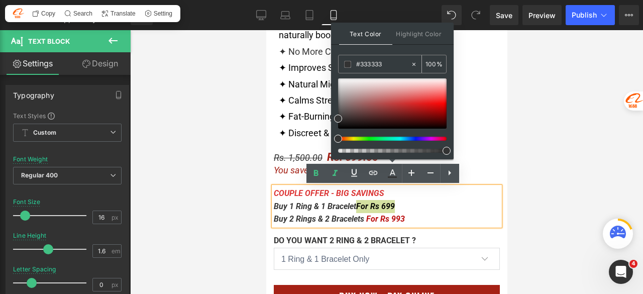
paste input "ba0b0b"
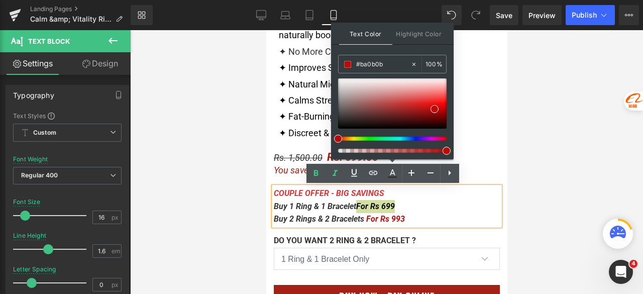
type input "#ba0b0b"
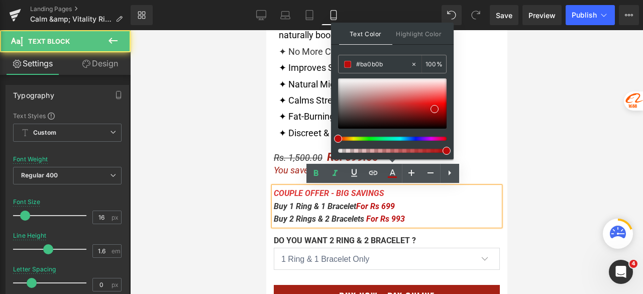
click at [435, 208] on p "Buy 1 Ring & 1 Bracelet For Rs 699" at bounding box center [386, 206] width 226 height 13
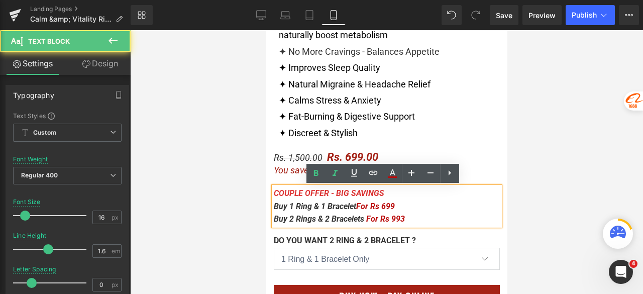
click at [423, 209] on p "Buy 1 Ring & 1 Bracelet For Rs 699" at bounding box center [386, 206] width 226 height 13
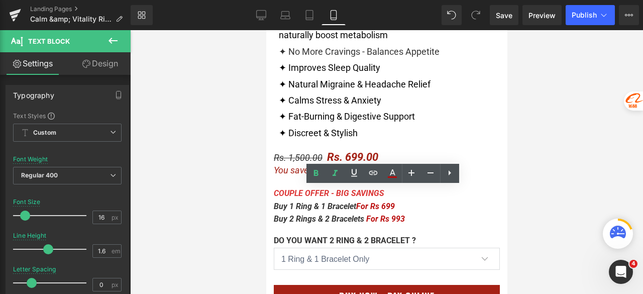
click at [553, 201] on div at bounding box center [386, 162] width 513 height 264
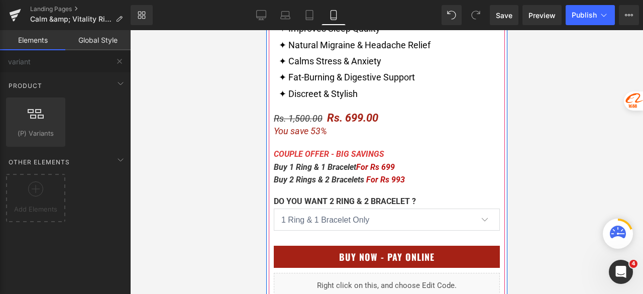
scroll to position [579, 0]
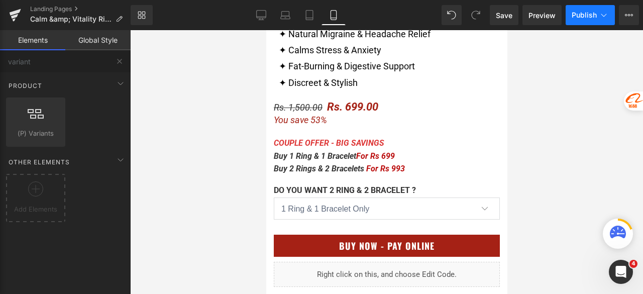
click at [579, 15] on span "Publish" at bounding box center [583, 15] width 25 height 8
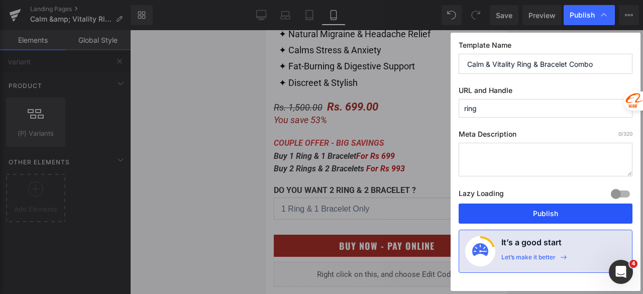
click at [541, 215] on button "Publish" at bounding box center [545, 213] width 174 height 20
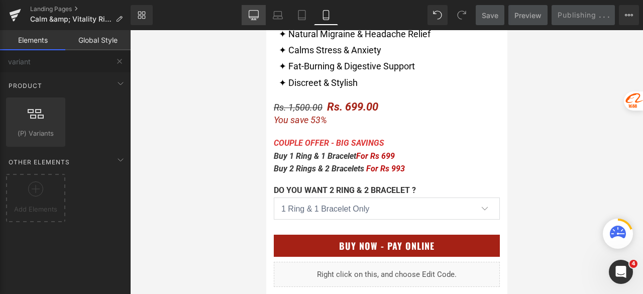
click at [251, 12] on icon at bounding box center [254, 15] width 10 height 10
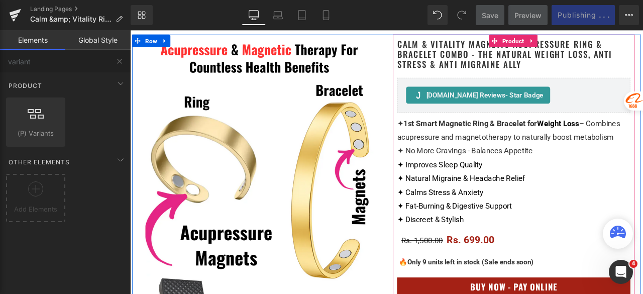
scroll to position [239, 0]
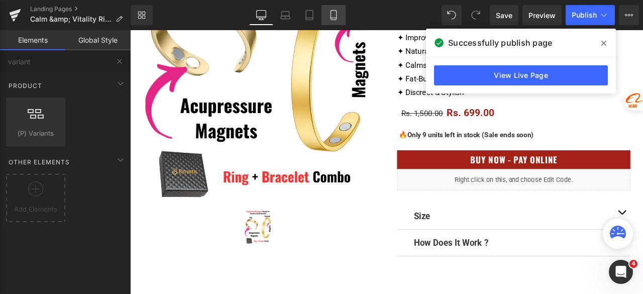
click at [330, 15] on icon at bounding box center [333, 15] width 10 height 10
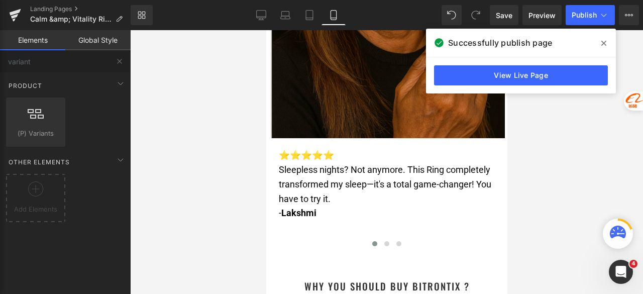
scroll to position [0, 0]
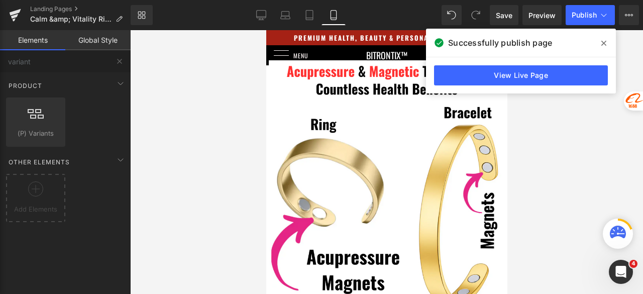
click at [608, 41] on span at bounding box center [604, 43] width 16 height 16
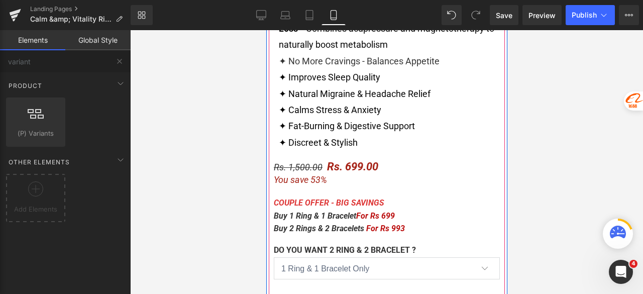
scroll to position [502, 0]
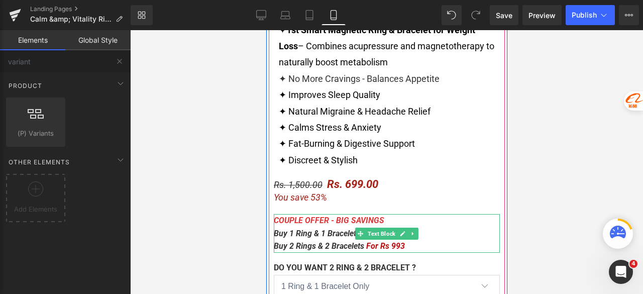
click at [399, 228] on link at bounding box center [402, 233] width 11 height 12
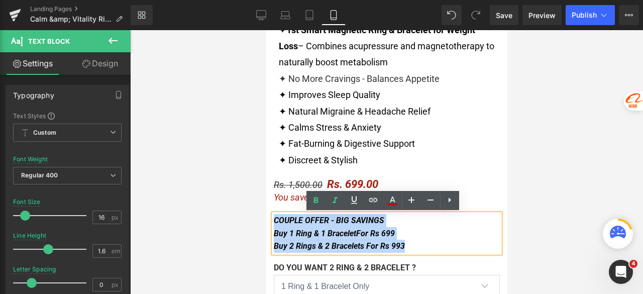
drag, startPoint x: 416, startPoint y: 249, endPoint x: 270, endPoint y: 216, distance: 149.1
click at [273, 216] on div "COUPLE OFFER - BIG SAVINGS Buy 1 Ring & 1 Bracelet For Rs 699 Buy 2 Rings & 2 B…" at bounding box center [386, 233] width 226 height 39
copy div "COUPLE OFFER - BIG SAVINGS Buy 1 Ring & 1 Bracelet For Rs 699 Buy 2 Rings & 2 B…"
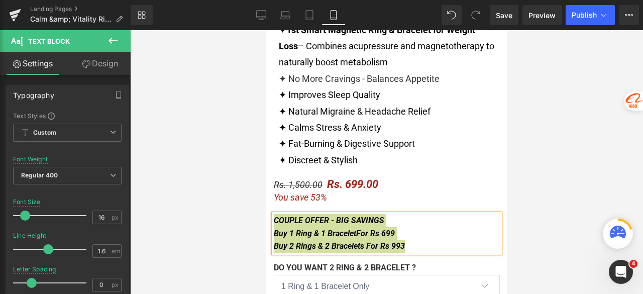
drag, startPoint x: 262, startPoint y: 16, endPoint x: 285, endPoint y: 27, distance: 25.8
click at [262, 16] on icon at bounding box center [261, 15] width 10 height 10
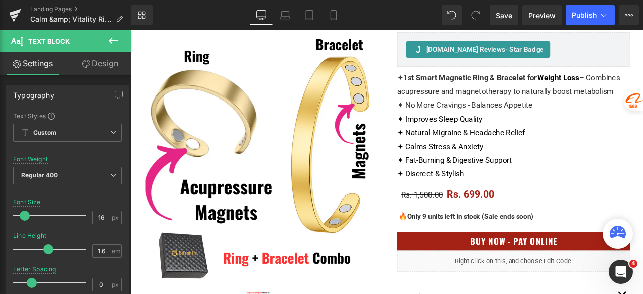
scroll to position [151, 0]
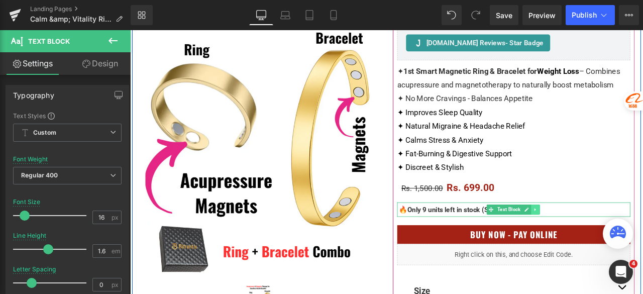
click at [609, 244] on icon at bounding box center [610, 243] width 2 height 4
click at [602, 244] on icon at bounding box center [605, 243] width 6 height 6
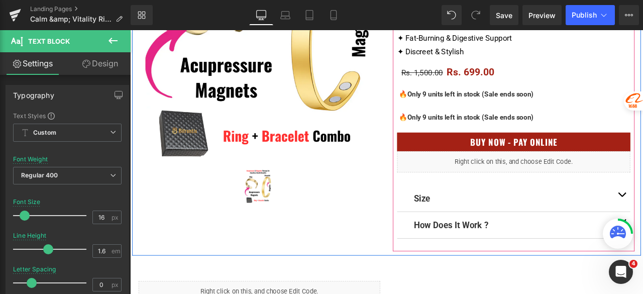
scroll to position [241, 0]
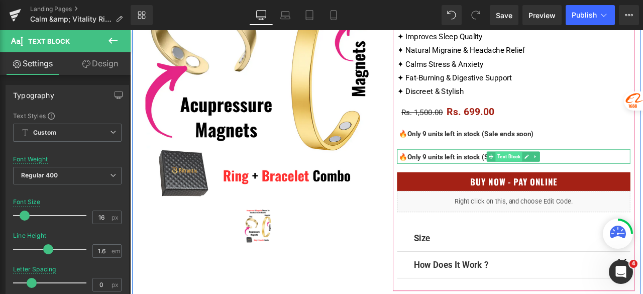
drag, startPoint x: 620, startPoint y: 151, endPoint x: 576, endPoint y: 178, distance: 51.6
click at [576, 178] on div "Calm & Vitality Magnetic Acupressure Ring & Bracelet Combo - The Natural Weight…" at bounding box center [584, 111] width 276 height 455
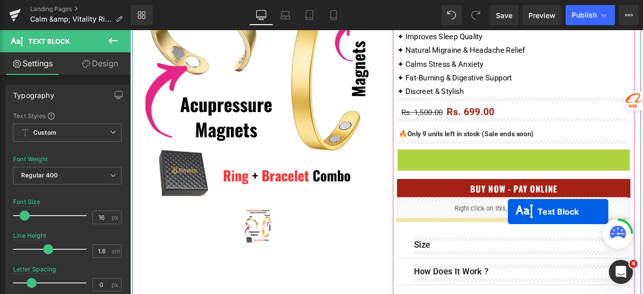
drag, startPoint x: 565, startPoint y: 178, endPoint x: 577, endPoint y: 245, distance: 68.0
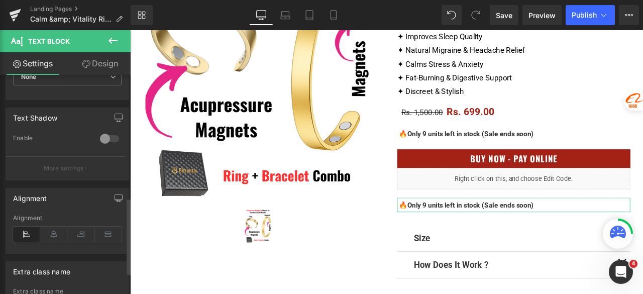
scroll to position [351, 0]
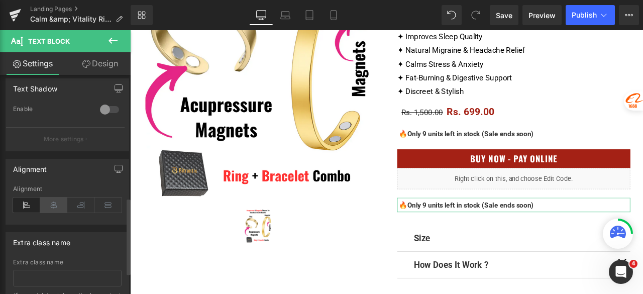
click at [51, 207] on icon at bounding box center [53, 204] width 27 height 15
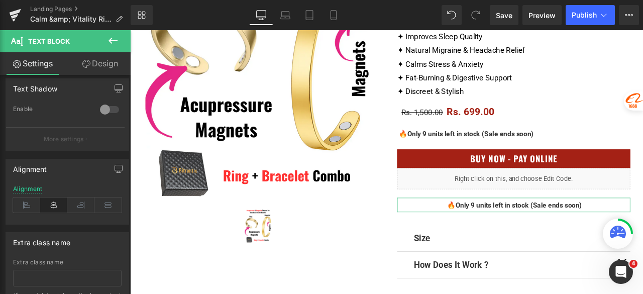
click at [98, 65] on link "Design" at bounding box center [99, 63] width 65 height 23
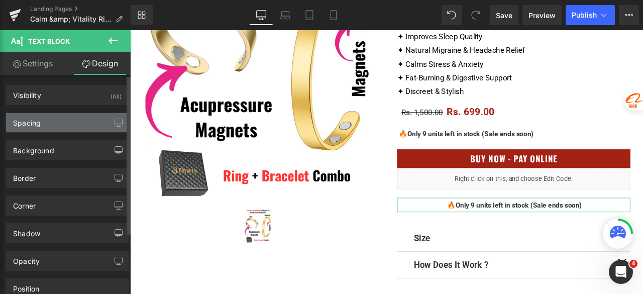
click at [66, 128] on div "Spacing" at bounding box center [67, 122] width 123 height 19
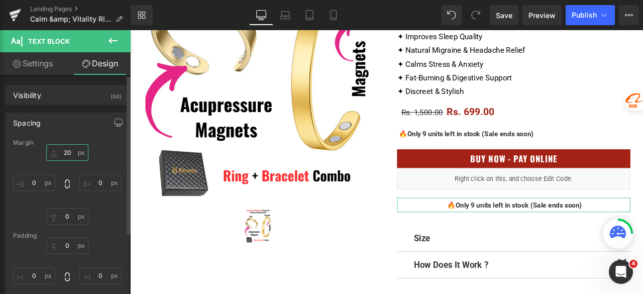
click at [71, 151] on input "text" at bounding box center [67, 152] width 42 height 17
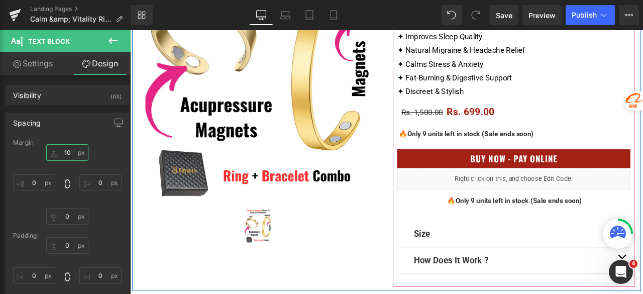
scroll to position [140, 0]
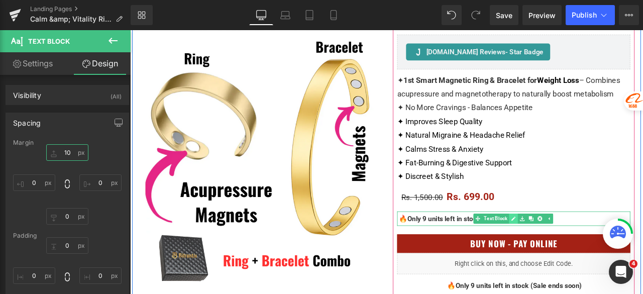
type input "10"
click at [581, 253] on icon at bounding box center [583, 253] width 5 height 5
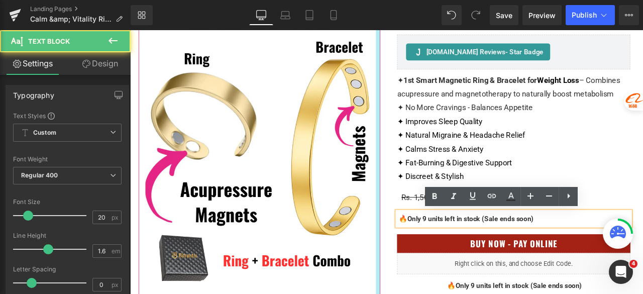
drag, startPoint x: 614, startPoint y: 252, endPoint x: 418, endPoint y: 250, distance: 195.8
click at [418, 250] on div "Sale Off (P) Image (P) Image List Product Calm & Vitality Magnetic Acupressure …" at bounding box center [434, 211] width 603 height 455
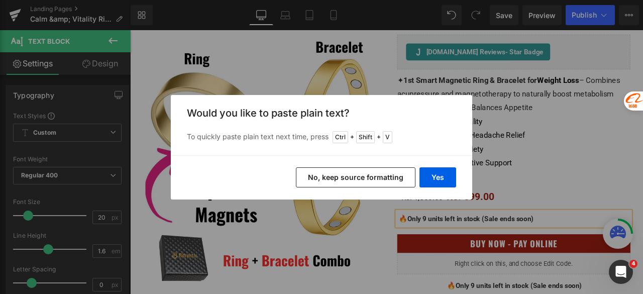
drag, startPoint x: 346, startPoint y: 169, endPoint x: 267, endPoint y: 165, distance: 78.9
click at [346, 169] on button "No, keep source formatting" at bounding box center [356, 177] width 120 height 20
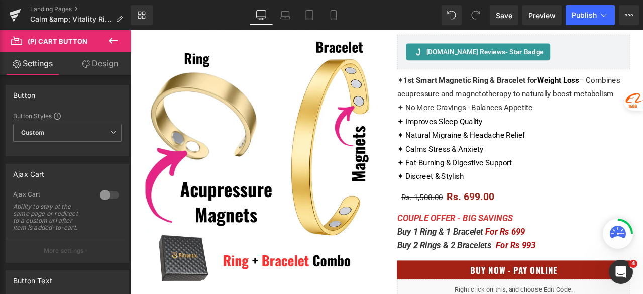
click at [100, 67] on link "Design" at bounding box center [99, 63] width 65 height 23
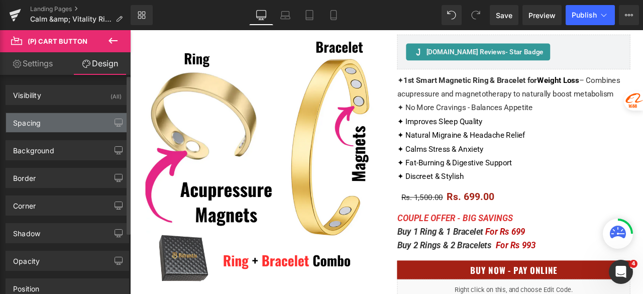
click at [60, 120] on div "Spacing" at bounding box center [67, 122] width 123 height 19
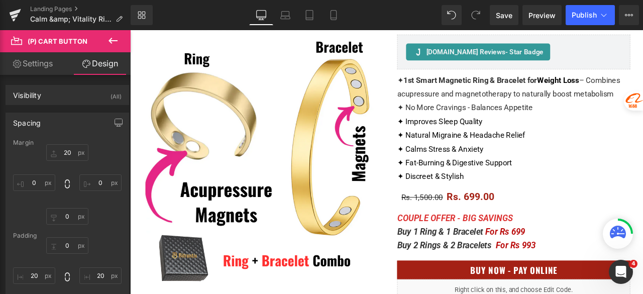
click at [115, 44] on icon at bounding box center [113, 41] width 12 height 12
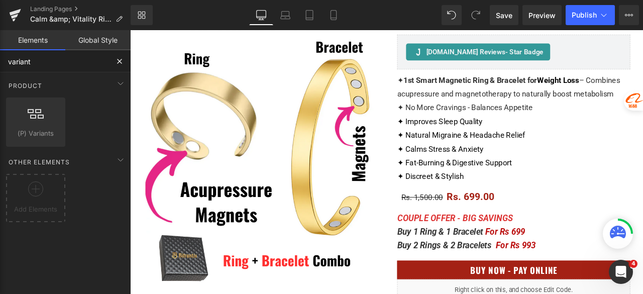
click at [57, 63] on input "variant" at bounding box center [54, 61] width 108 height 22
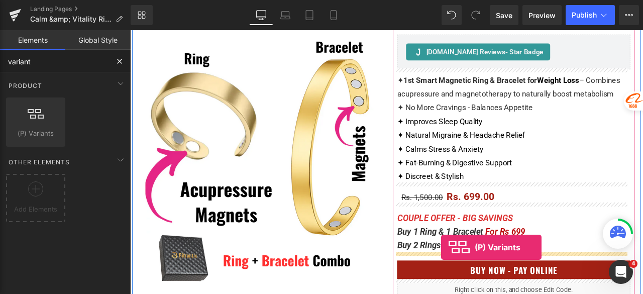
drag, startPoint x: 177, startPoint y: 162, endPoint x: 499, endPoint y: 287, distance: 345.3
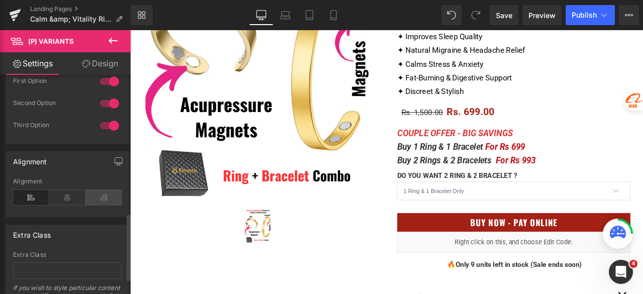
scroll to position [452, 0]
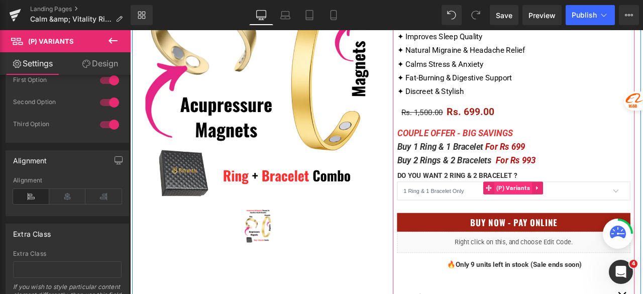
click at [571, 214] on span "(P) Variants" at bounding box center [583, 216] width 45 height 15
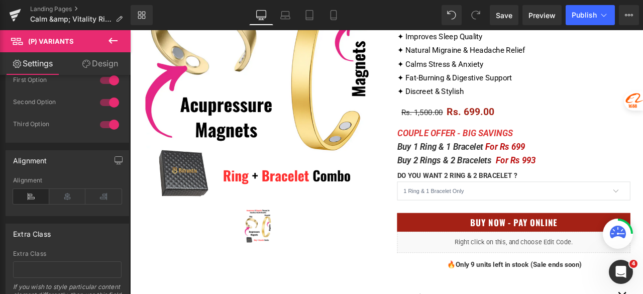
click at [98, 66] on link "Design" at bounding box center [99, 63] width 65 height 23
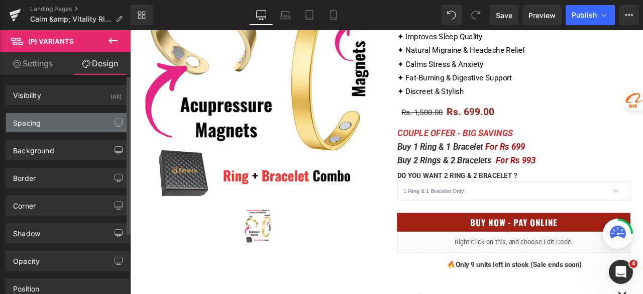
drag, startPoint x: 46, startPoint y: 118, endPoint x: 53, endPoint y: 124, distance: 8.9
click at [46, 118] on div "Spacing" at bounding box center [67, 122] width 123 height 19
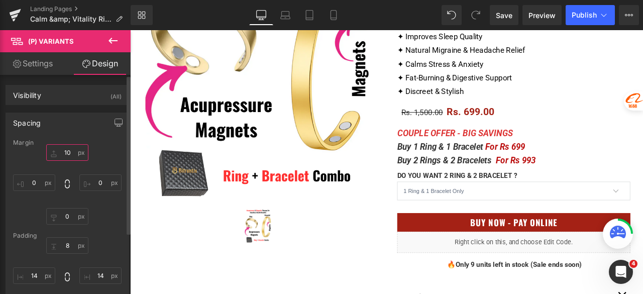
click at [71, 148] on input "10" at bounding box center [67, 152] width 42 height 17
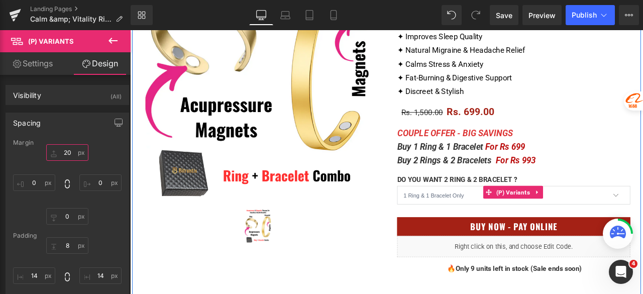
type input "20"
click at [501, 206] on label "DO YOU WANT 2 RING & 2 BRACELET ?" at bounding box center [584, 208] width 276 height 12
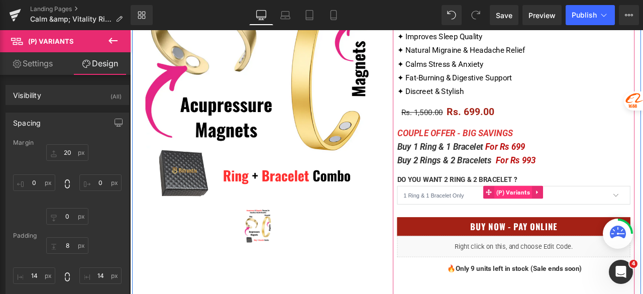
click at [569, 218] on span "(P) Variants" at bounding box center [583, 221] width 45 height 15
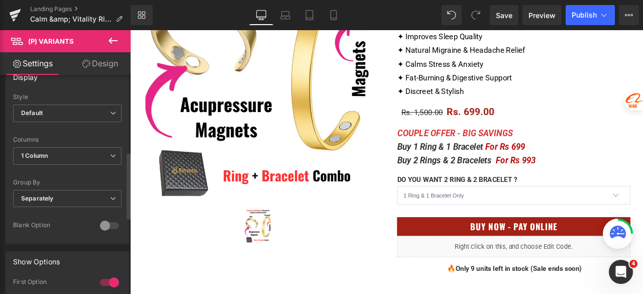
scroll to position [251, 0]
click at [80, 109] on span "Default" at bounding box center [67, 112] width 108 height 18
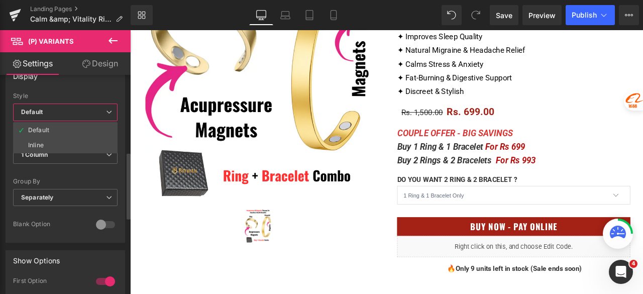
click at [80, 109] on span "Default" at bounding box center [65, 112] width 104 height 18
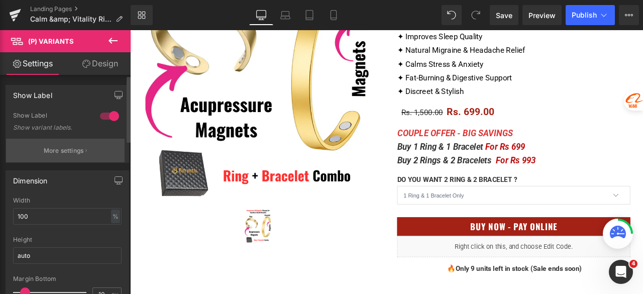
scroll to position [0, 0]
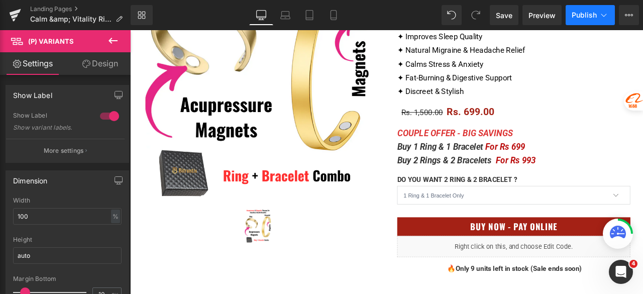
click at [575, 18] on span "Publish" at bounding box center [583, 15] width 25 height 8
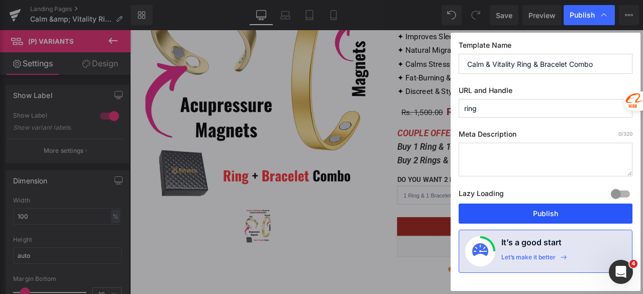
click at [538, 207] on button "Publish" at bounding box center [545, 213] width 174 height 20
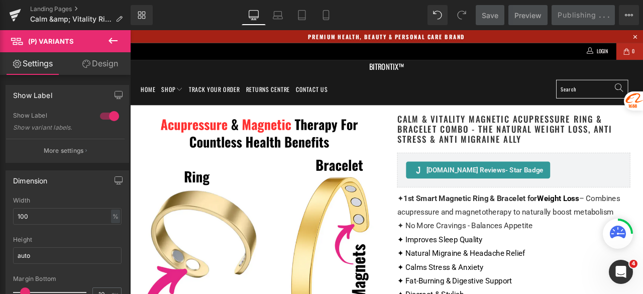
scroll to position [151, 0]
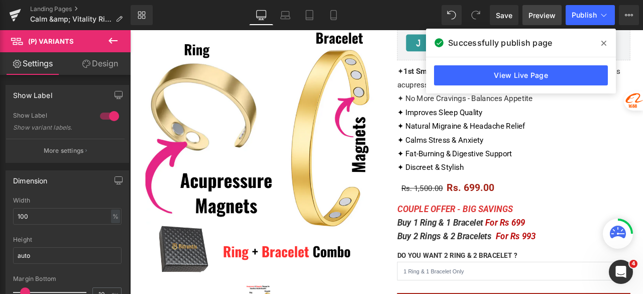
click at [535, 19] on span "Preview" at bounding box center [541, 15] width 27 height 11
